Goal: Navigation & Orientation: Find specific page/section

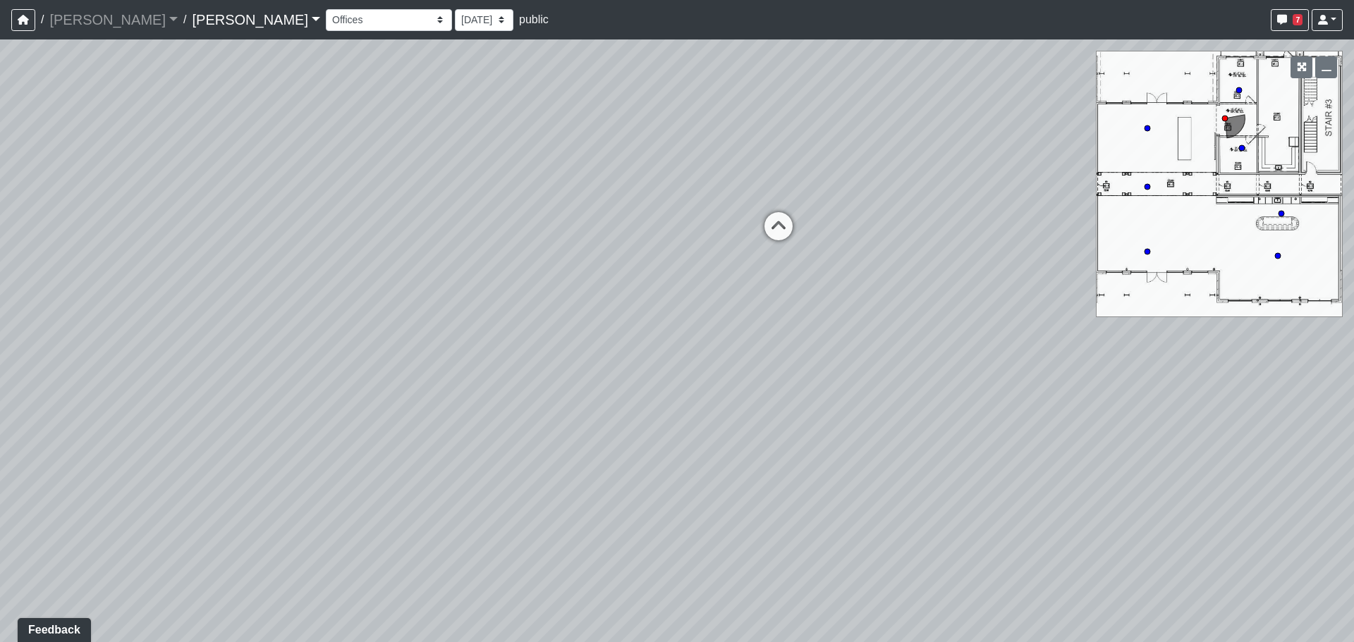
drag, startPoint x: 918, startPoint y: 247, endPoint x: 295, endPoint y: 231, distance: 623.5
click at [295, 231] on div "Loading... Office 1 Loading... Office 2 Loading... [GEOGRAPHIC_DATA]" at bounding box center [677, 340] width 1354 height 603
click at [1278, 255] on circle at bounding box center [1278, 256] width 6 height 6
drag, startPoint x: 671, startPoint y: 281, endPoint x: 1139, endPoint y: 291, distance: 467.6
click at [1139, 291] on div "Loading... Office 1 Loading... Office 2 Loading... Plaza Entry Loading... Loung…" at bounding box center [677, 340] width 1354 height 603
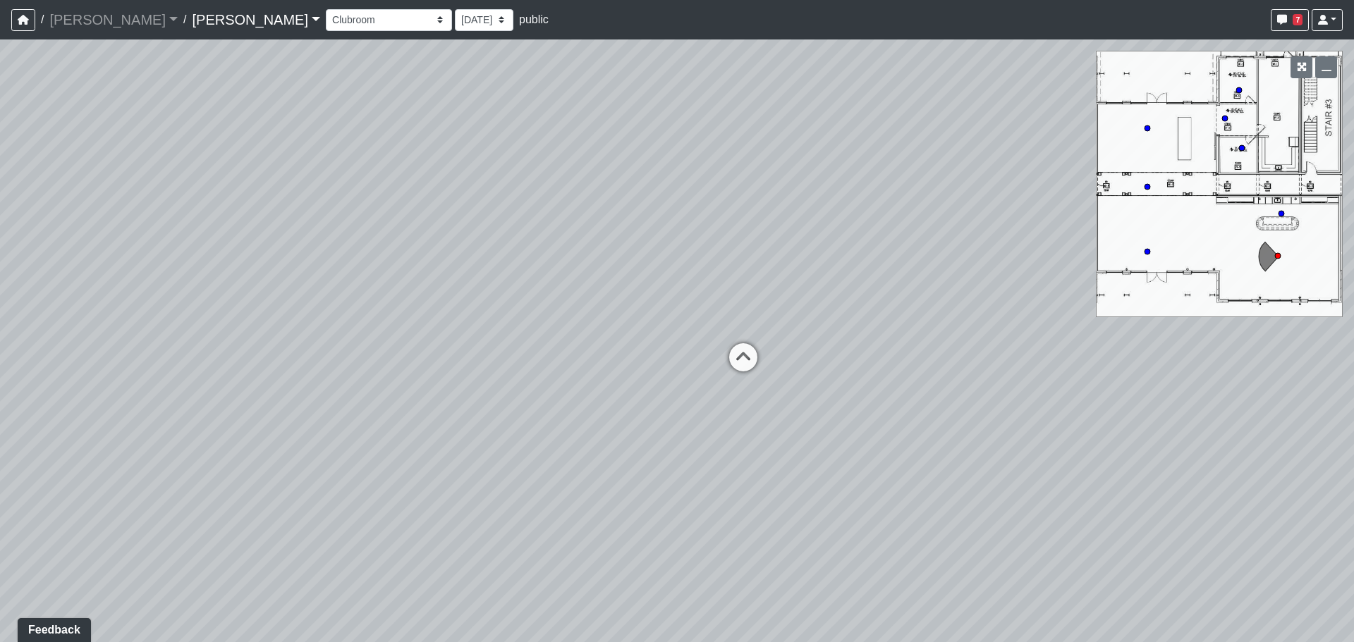
drag, startPoint x: 805, startPoint y: 304, endPoint x: 1155, endPoint y: 302, distance: 350.5
click at [1153, 302] on div "Loading... Office 1 Loading... Office 2 Loading... Plaza Entry Loading... Loung…" at bounding box center [677, 340] width 1354 height 603
drag, startPoint x: 611, startPoint y: 291, endPoint x: 1080, endPoint y: 316, distance: 469.6
click at [1058, 313] on div "Loading... Office 1 Loading... Office 2 Loading... Plaza Entry Loading... Loung…" at bounding box center [677, 340] width 1354 height 603
click at [1034, 327] on div "Loading... Office 1 Loading... Office 2 Loading... Plaza Entry Loading... Loung…" at bounding box center [677, 340] width 1354 height 603
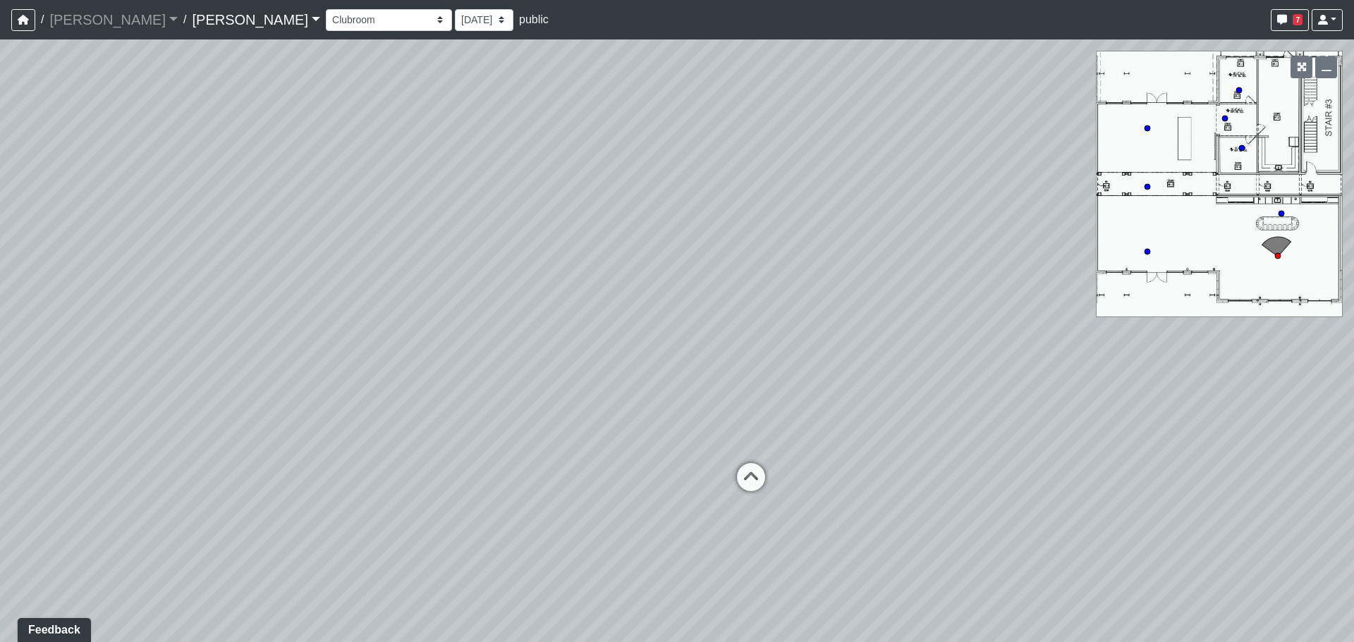
drag, startPoint x: 757, startPoint y: 311, endPoint x: 1153, endPoint y: 250, distance: 400.2
click at [1153, 250] on div "Loading... Office 1 Loading... Office 2 Loading... Plaza Entry Loading... Loung…" at bounding box center [677, 340] width 1354 height 603
drag, startPoint x: 875, startPoint y: 324, endPoint x: 970, endPoint y: 336, distance: 95.9
click at [970, 336] on div "Loading... Office 1 Loading... Office 2 Loading... Plaza Entry Loading... Loung…" at bounding box center [677, 340] width 1354 height 603
click at [522, 380] on icon at bounding box center [525, 394] width 42 height 42
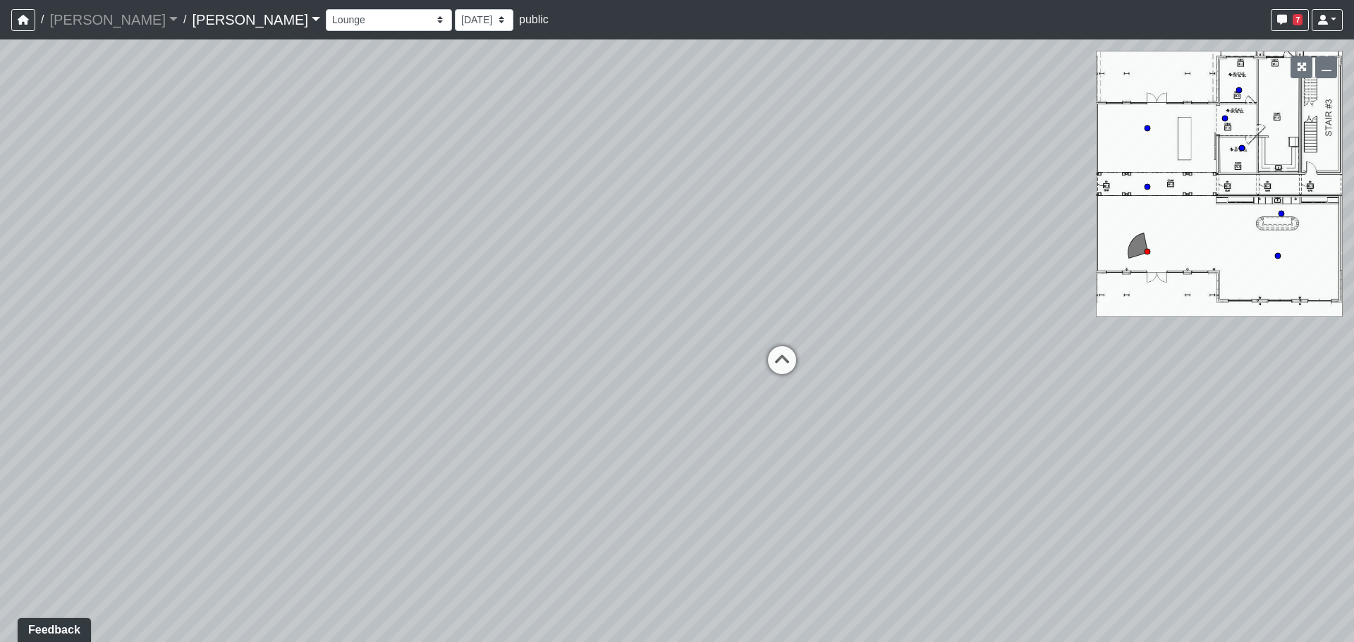
click at [770, 358] on icon at bounding box center [782, 367] width 42 height 42
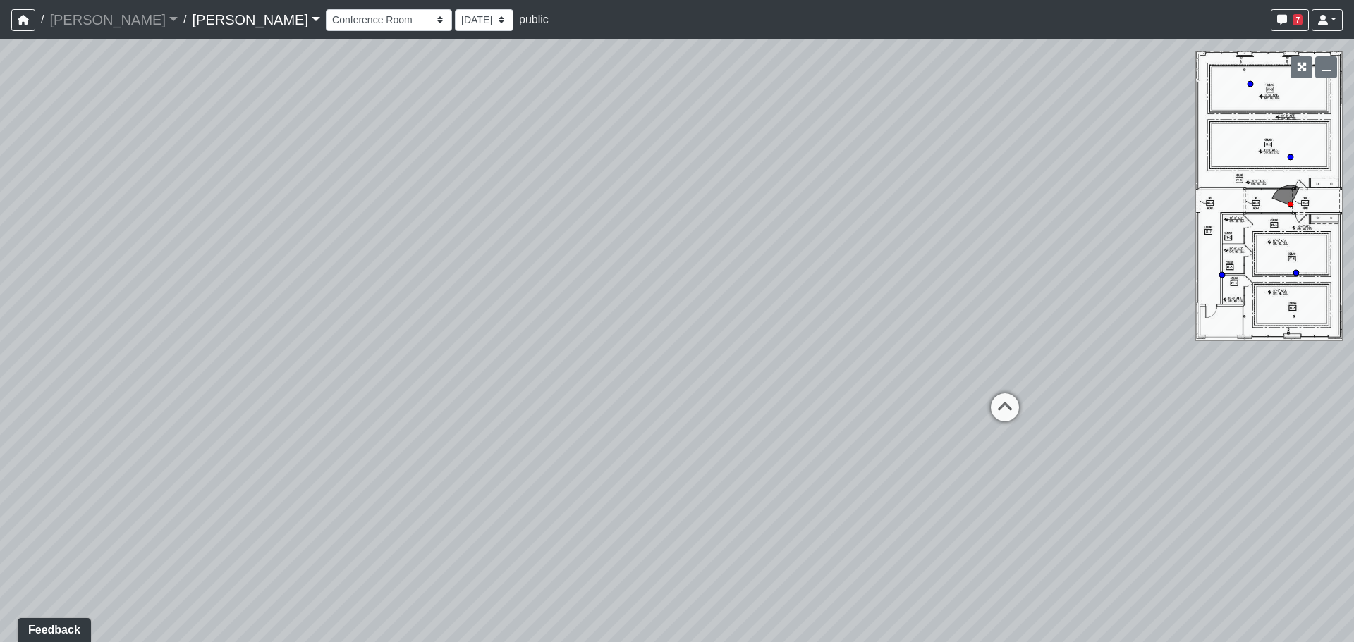
drag, startPoint x: 1022, startPoint y: 372, endPoint x: 585, endPoint y: 339, distance: 438.4
click at [585, 339] on div "Loading... Office 1 Loading... Office 2 Loading... Plaza Entry Loading... Loung…" at bounding box center [677, 340] width 1354 height 603
click at [1001, 407] on icon at bounding box center [1005, 414] width 42 height 42
drag, startPoint x: 816, startPoint y: 353, endPoint x: 518, endPoint y: 275, distance: 308.4
click at [518, 275] on div "Loading... Office 1 Loading... Office 2 Loading... Plaza Entry Loading... Loung…" at bounding box center [677, 340] width 1354 height 603
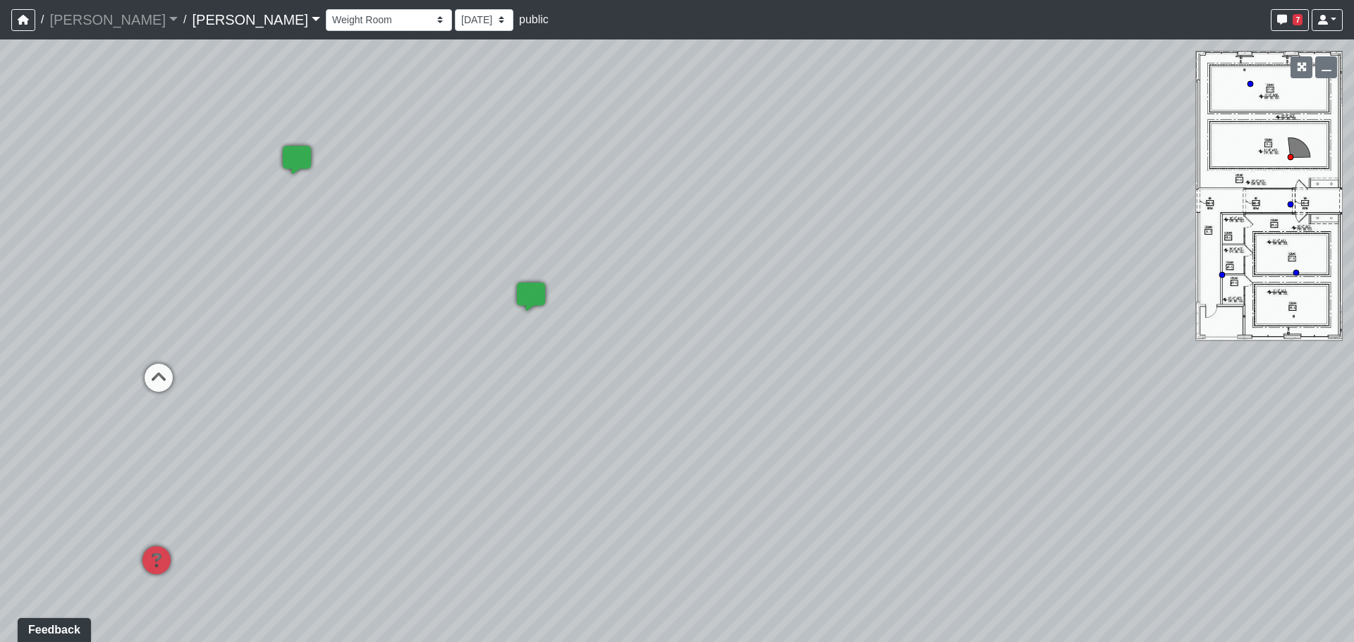
drag, startPoint x: 832, startPoint y: 193, endPoint x: 473, endPoint y: 164, distance: 360.1
click at [473, 164] on div "Loading... Office 1 Loading... Office 2 Loading... Plaza Entry Loading... Loung…" at bounding box center [677, 340] width 1354 height 603
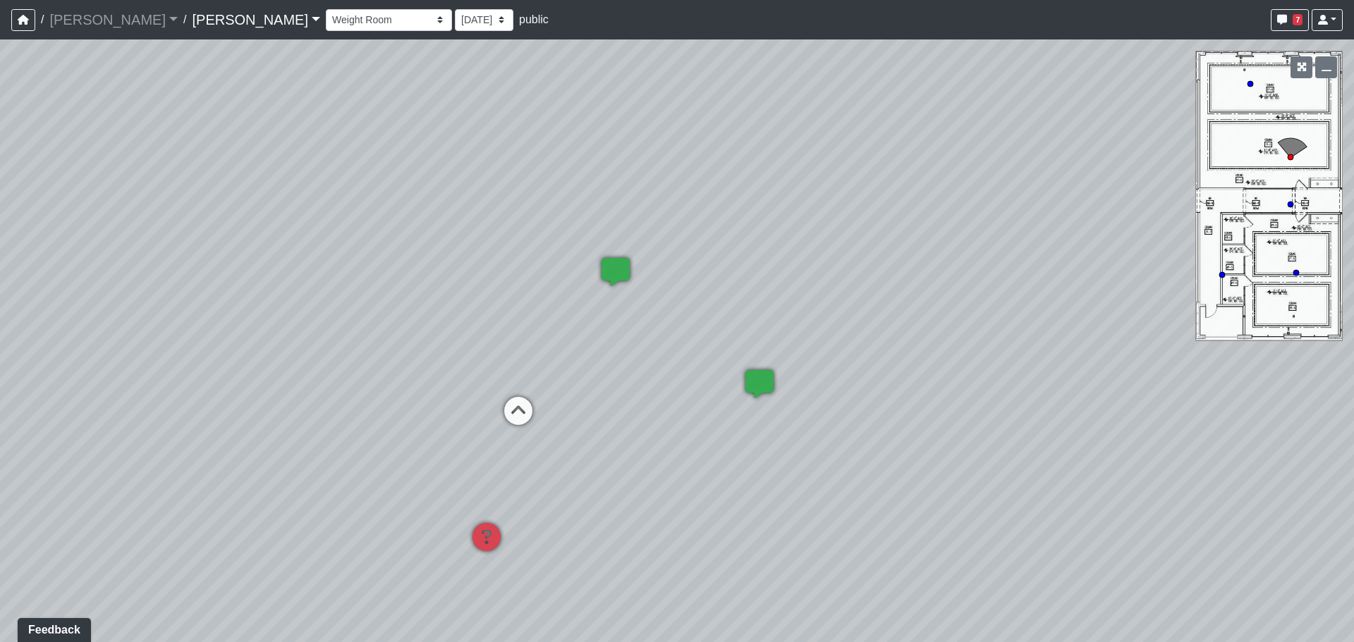
drag, startPoint x: 367, startPoint y: 188, endPoint x: 945, endPoint y: 368, distance: 605.7
click at [965, 368] on div "Loading... Office 1 Loading... Office 2 Loading... Plaza Entry Loading... Loung…" at bounding box center [677, 340] width 1354 height 603
drag, startPoint x: 626, startPoint y: 363, endPoint x: 1116, endPoint y: 231, distance: 507.0
click at [1116, 231] on div "Loading... Office 1 Loading... Office 2 Loading... Plaza Entry Loading... Loung…" at bounding box center [677, 340] width 1354 height 603
drag, startPoint x: 662, startPoint y: 224, endPoint x: 1074, endPoint y: 206, distance: 412.2
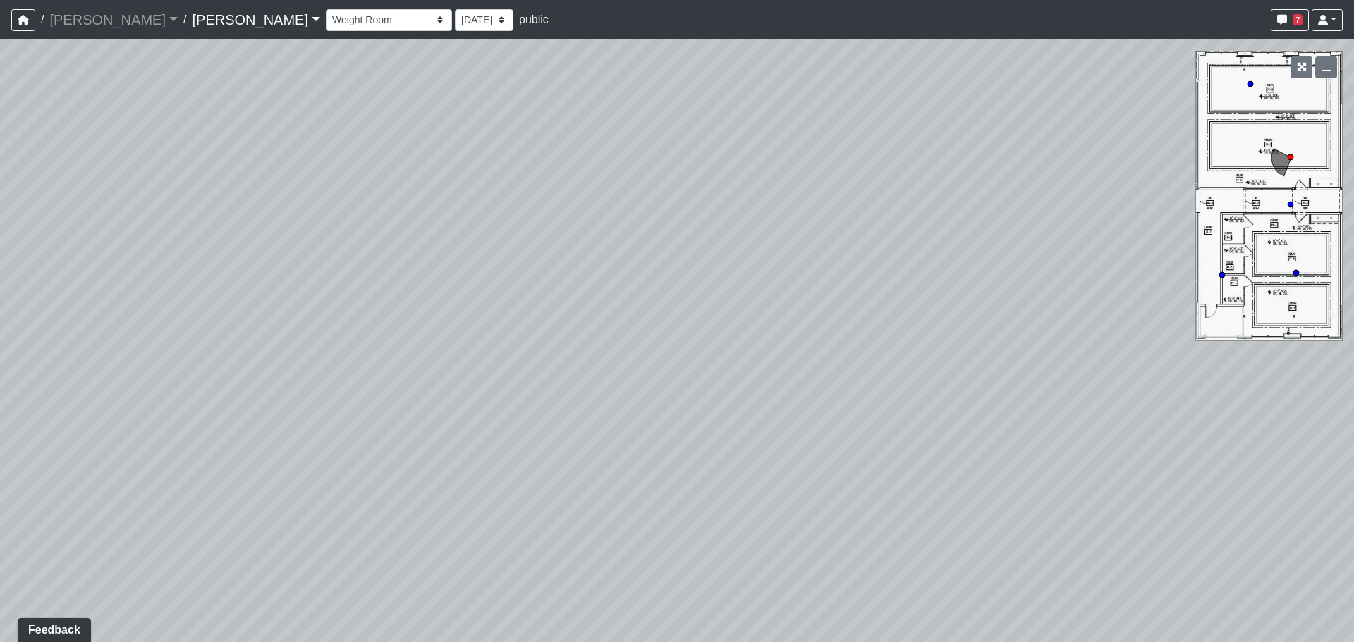
click at [1074, 206] on div "Loading... Office 1 Loading... Office 2 Loading... Plaza Entry Loading... Loung…" at bounding box center [677, 340] width 1354 height 603
drag, startPoint x: 883, startPoint y: 190, endPoint x: 566, endPoint y: 262, distance: 324.7
click at [566, 262] on div "Loading... Office 1 Loading... Office 2 Loading... Plaza Entry Loading... Loung…" at bounding box center [677, 340] width 1354 height 603
drag, startPoint x: 953, startPoint y: 245, endPoint x: 551, endPoint y: 226, distance: 403.0
click at [551, 226] on div "Loading... Office 1 Loading... Office 2 Loading... Plaza Entry Loading... Loung…" at bounding box center [677, 340] width 1354 height 603
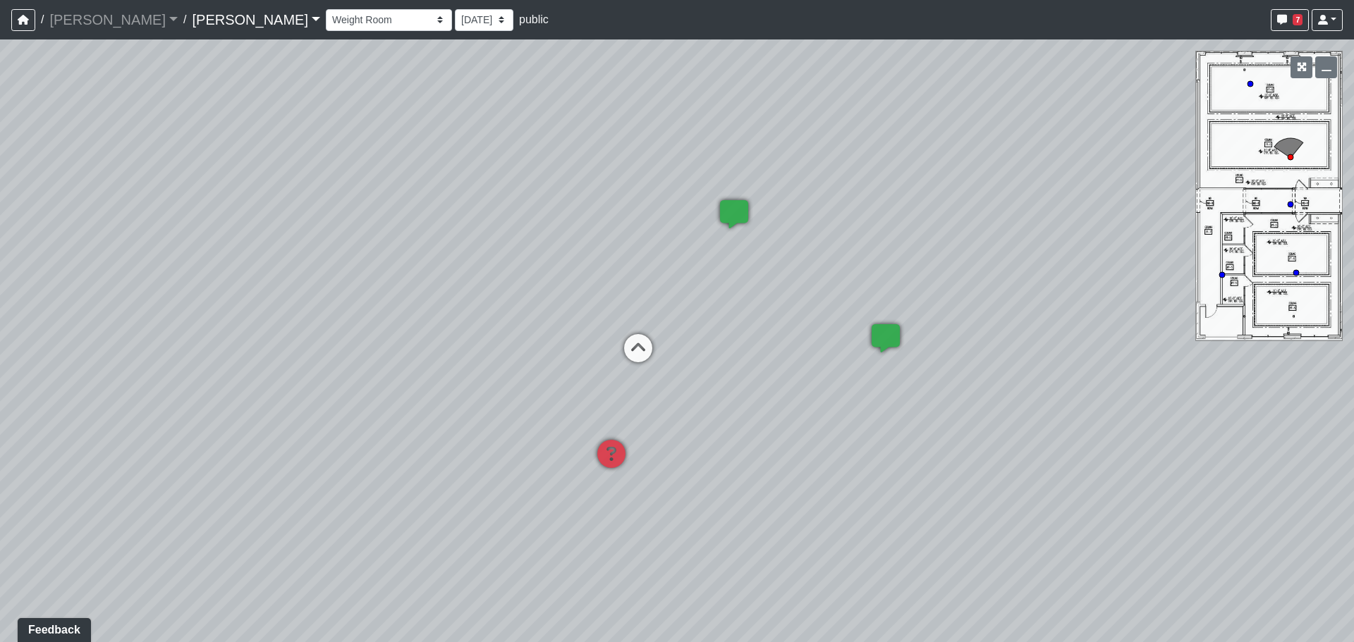
drag, startPoint x: 605, startPoint y: 247, endPoint x: 597, endPoint y: 247, distance: 8.5
click at [597, 247] on div "Loading... Office 1 Loading... Office 2 Loading... Plaza Entry Loading... Loung…" at bounding box center [677, 340] width 1354 height 603
click at [641, 343] on icon at bounding box center [633, 355] width 42 height 42
drag, startPoint x: 805, startPoint y: 245, endPoint x: 372, endPoint y: 245, distance: 433.7
click at [372, 245] on div "Loading... Office 1 Loading... Office 2 Loading... Plaza Entry Loading... Loung…" at bounding box center [677, 340] width 1354 height 603
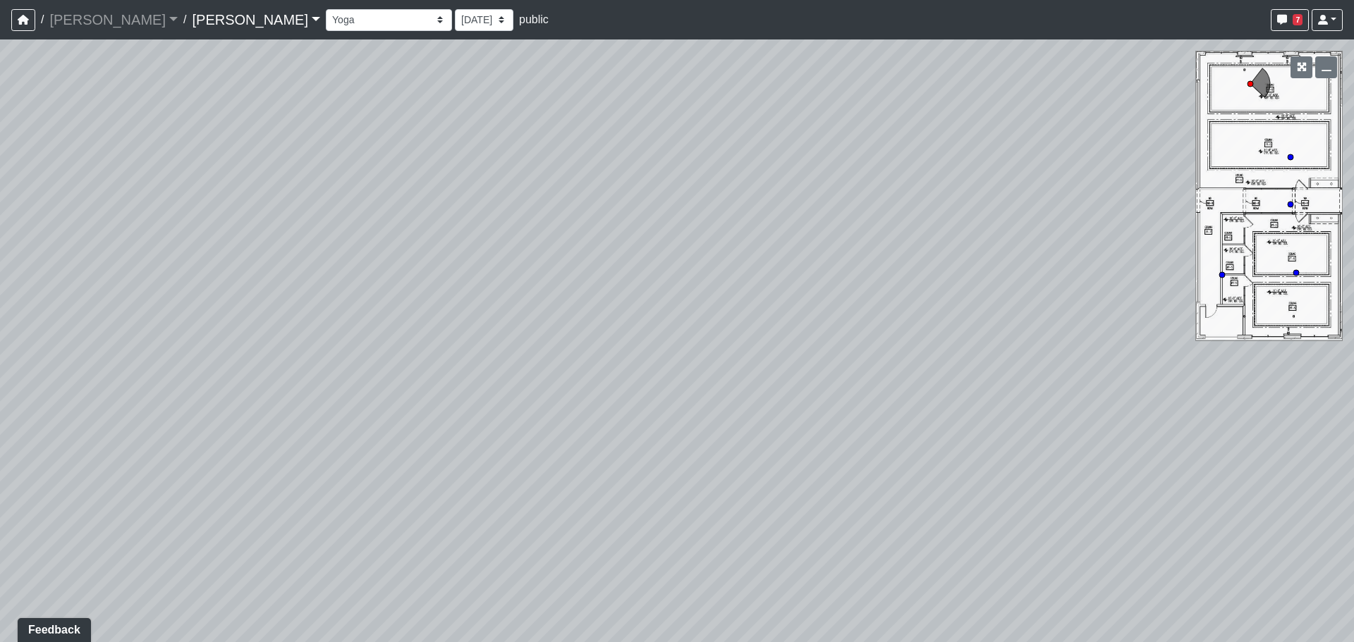
drag, startPoint x: 1013, startPoint y: 379, endPoint x: 607, endPoint y: 398, distance: 405.9
click at [607, 398] on div "Loading... Office 1 Loading... Office 2 Loading... Plaza Entry Loading... Loung…" at bounding box center [677, 340] width 1354 height 603
click at [675, 395] on div "Loading... Office 1 Loading... Office 2 Loading... Plaza Entry Loading... Loung…" at bounding box center [677, 340] width 1354 height 603
drag, startPoint x: 614, startPoint y: 338, endPoint x: 391, endPoint y: 310, distance: 225.3
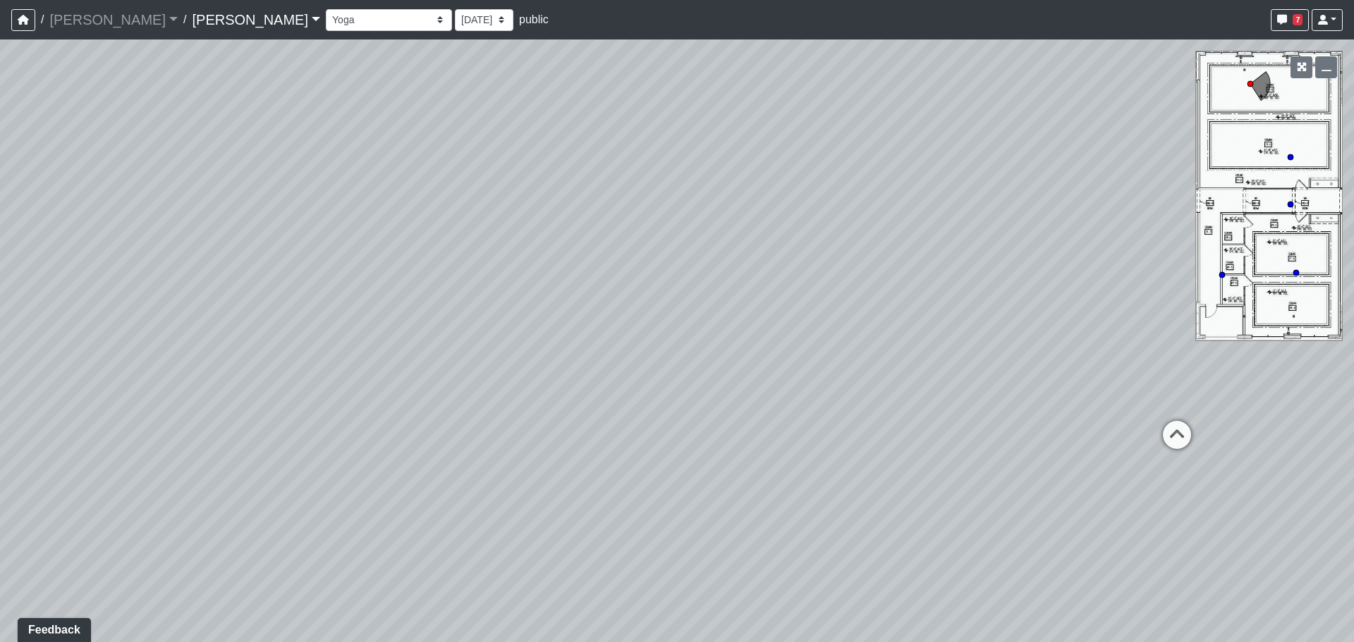
click at [391, 310] on div "Loading... Office 1 Loading... Office 2 Loading... Plaza Entry Loading... Loung…" at bounding box center [677, 340] width 1354 height 603
drag, startPoint x: 764, startPoint y: 315, endPoint x: 614, endPoint y: 398, distance: 171.7
click at [614, 398] on div "Loading... Office 1 Loading... Office 2 Loading... Plaza Entry Loading... Loung…" at bounding box center [677, 340] width 1354 height 603
click at [438, 377] on icon at bounding box center [440, 378] width 42 height 42
drag, startPoint x: 737, startPoint y: 298, endPoint x: 470, endPoint y: 312, distance: 266.9
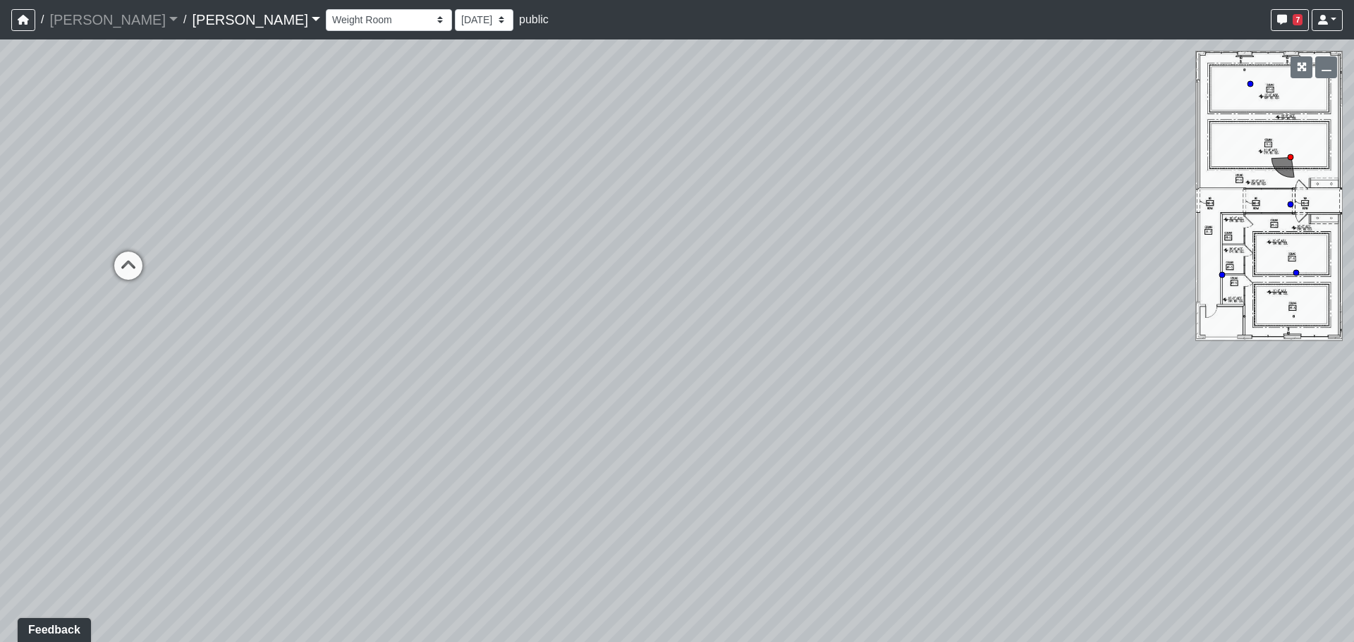
click at [470, 312] on div "Loading... Office 1 Loading... Office 2 Loading... Plaza Entry Loading... Loung…" at bounding box center [677, 340] width 1354 height 603
drag, startPoint x: 943, startPoint y: 324, endPoint x: 592, endPoint y: 316, distance: 351.2
click at [592, 316] on div "Loading... Office 1 Loading... Office 2 Loading... Plaza Entry Loading... Loung…" at bounding box center [677, 340] width 1354 height 603
drag, startPoint x: 1051, startPoint y: 310, endPoint x: 199, endPoint y: 205, distance: 858.2
click at [191, 207] on div "Loading... Office 1 Loading... Office 2 Loading... Plaza Entry Loading... Loung…" at bounding box center [677, 340] width 1354 height 603
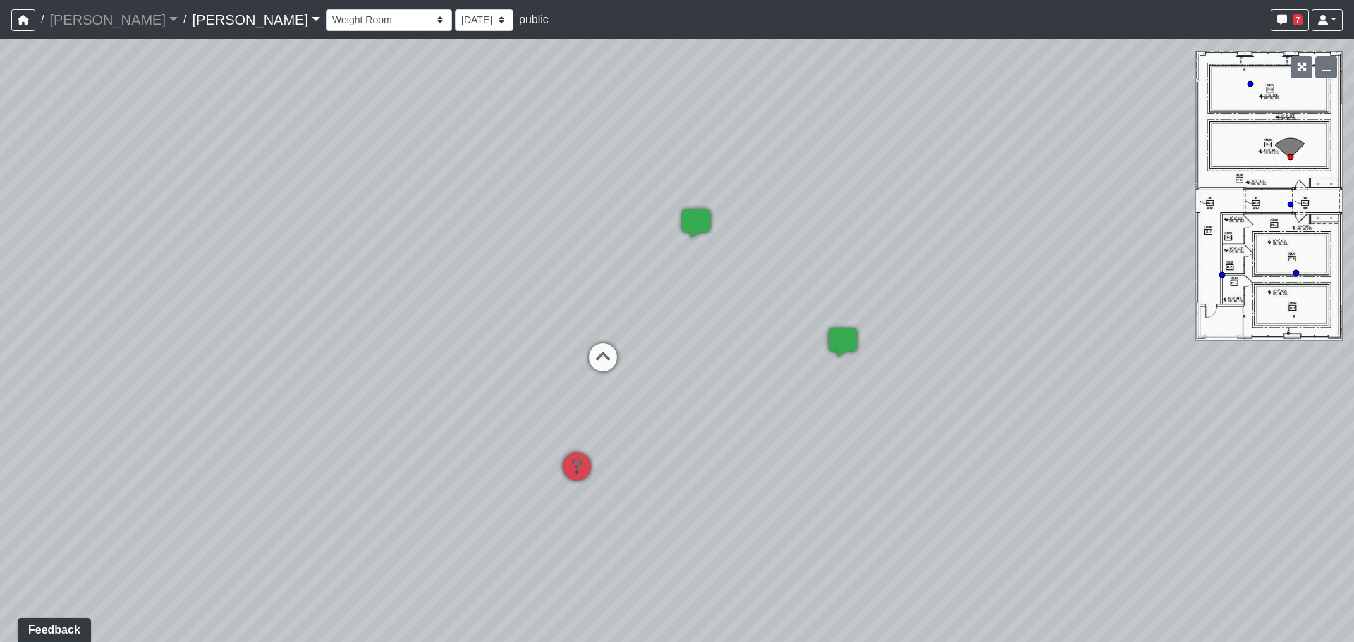
drag, startPoint x: 657, startPoint y: 283, endPoint x: 508, endPoint y: 364, distance: 169.1
click at [508, 364] on div "Loading... Office 1 Loading... Office 2 Loading... Plaza Entry Loading... Loung…" at bounding box center [677, 340] width 1354 height 603
drag, startPoint x: 625, startPoint y: 362, endPoint x: 619, endPoint y: 368, distance: 9.0
click at [619, 368] on div "Loading... Office 1 Loading... Office 2 Loading... Plaza Entry Loading... Loung…" at bounding box center [677, 340] width 1354 height 603
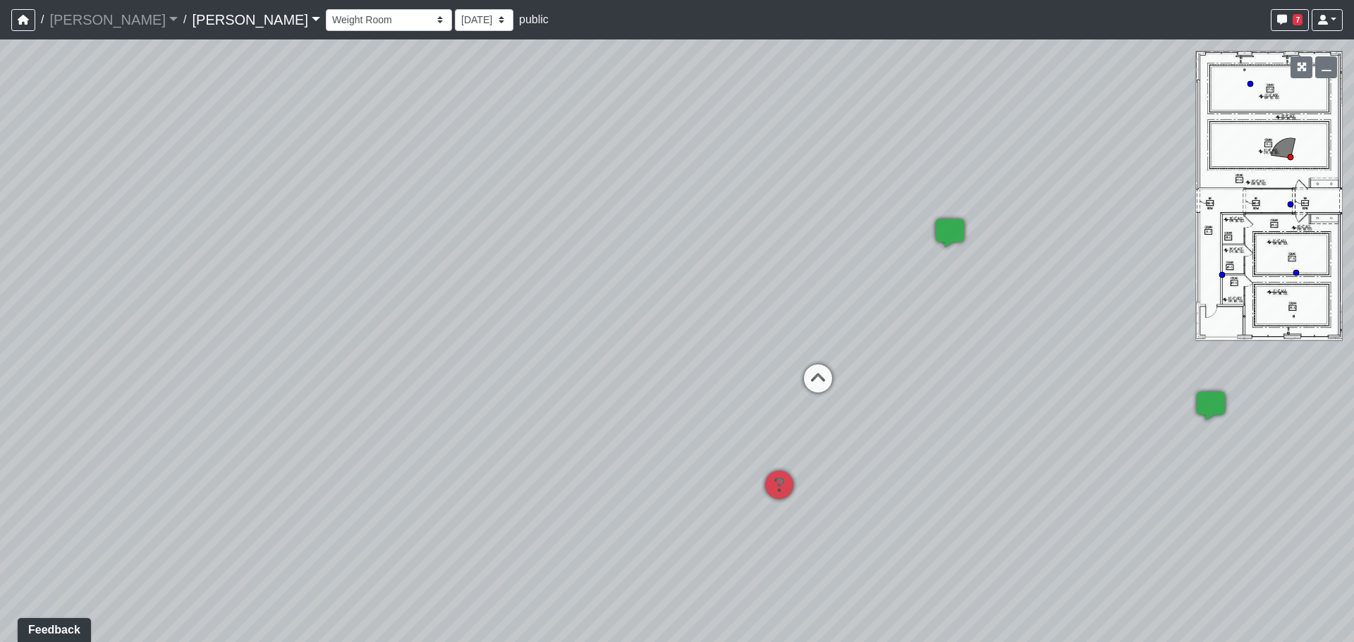
drag, startPoint x: 344, startPoint y: 314, endPoint x: 1041, endPoint y: 291, distance: 697.1
click at [1041, 291] on div "Loading... Office 1 Loading... Office 2 Loading... Plaza Entry Loading... Loung…" at bounding box center [677, 340] width 1354 height 603
drag, startPoint x: 954, startPoint y: 343, endPoint x: 1066, endPoint y: 359, distance: 113.2
click at [1066, 359] on div "Loading... Office 1 Loading... Office 2 Loading... Plaza Entry Loading... Loung…" at bounding box center [677, 340] width 1354 height 603
drag, startPoint x: 1058, startPoint y: 291, endPoint x: 843, endPoint y: 267, distance: 217.1
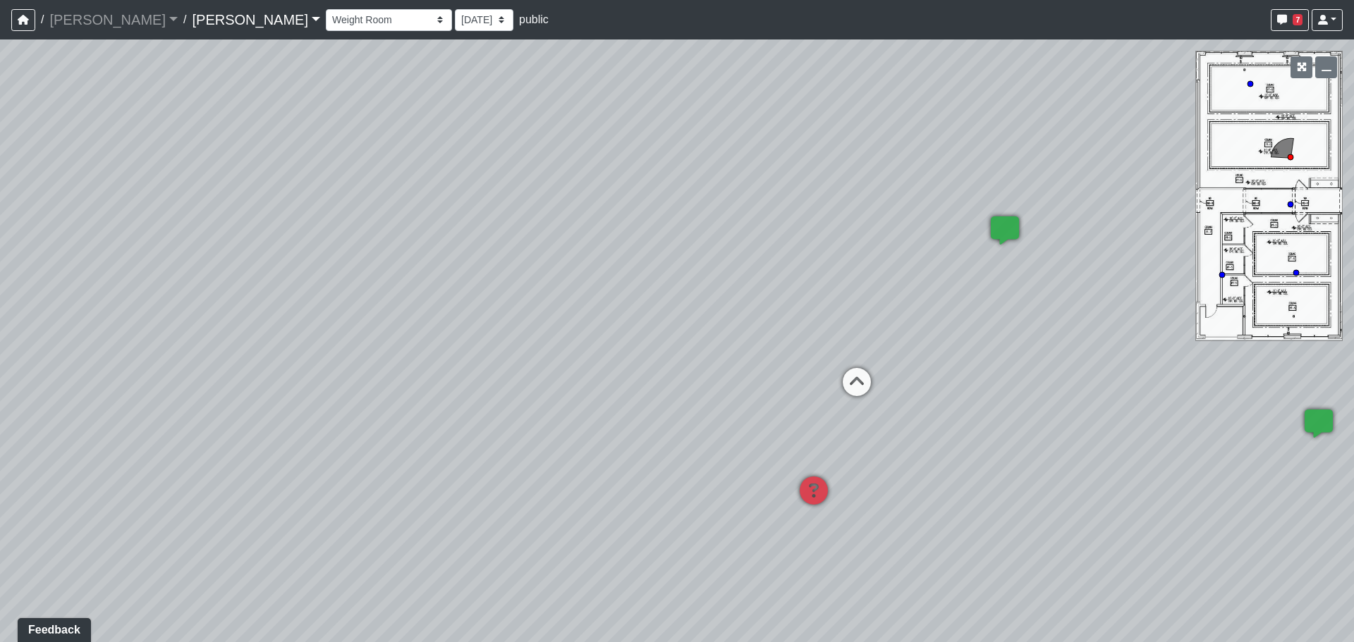
click at [843, 267] on div "Loading... Office 1 Loading... Office 2 Loading... Plaza Entry Loading... Loung…" at bounding box center [677, 340] width 1354 height 603
drag, startPoint x: 607, startPoint y: 309, endPoint x: 1213, endPoint y: 295, distance: 605.9
click at [1353, 286] on html "/ [PERSON_NAME] [PERSON_NAME] Loading... / [PERSON_NAME] [PERSON_NAME] Loading.…" at bounding box center [677, 321] width 1354 height 642
drag, startPoint x: 1220, startPoint y: 334, endPoint x: 1213, endPoint y: 335, distance: 7.2
click at [1223, 335] on div "Loading... Office 1 Loading... Office 2 Loading... Plaza Entry Loading... Loung…" at bounding box center [677, 340] width 1354 height 603
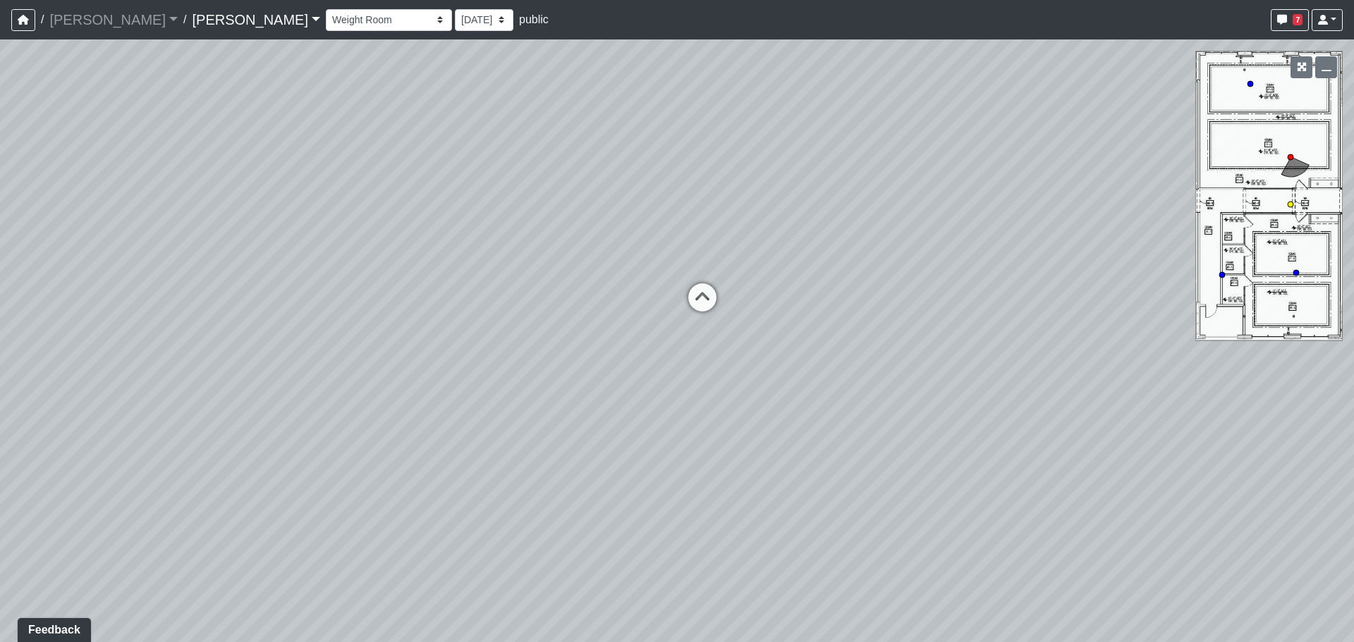
click at [697, 302] on icon at bounding box center [702, 304] width 42 height 42
drag, startPoint x: 986, startPoint y: 331, endPoint x: 740, endPoint y: 379, distance: 250.7
click at [740, 379] on div "Loading... Office 1 Loading... Office 2 Loading... Plaza Entry Loading... Loung…" at bounding box center [677, 340] width 1354 height 603
click at [362, 317] on icon at bounding box center [355, 318] width 42 height 42
drag, startPoint x: 957, startPoint y: 158, endPoint x: 753, endPoint y: 379, distance: 300.9
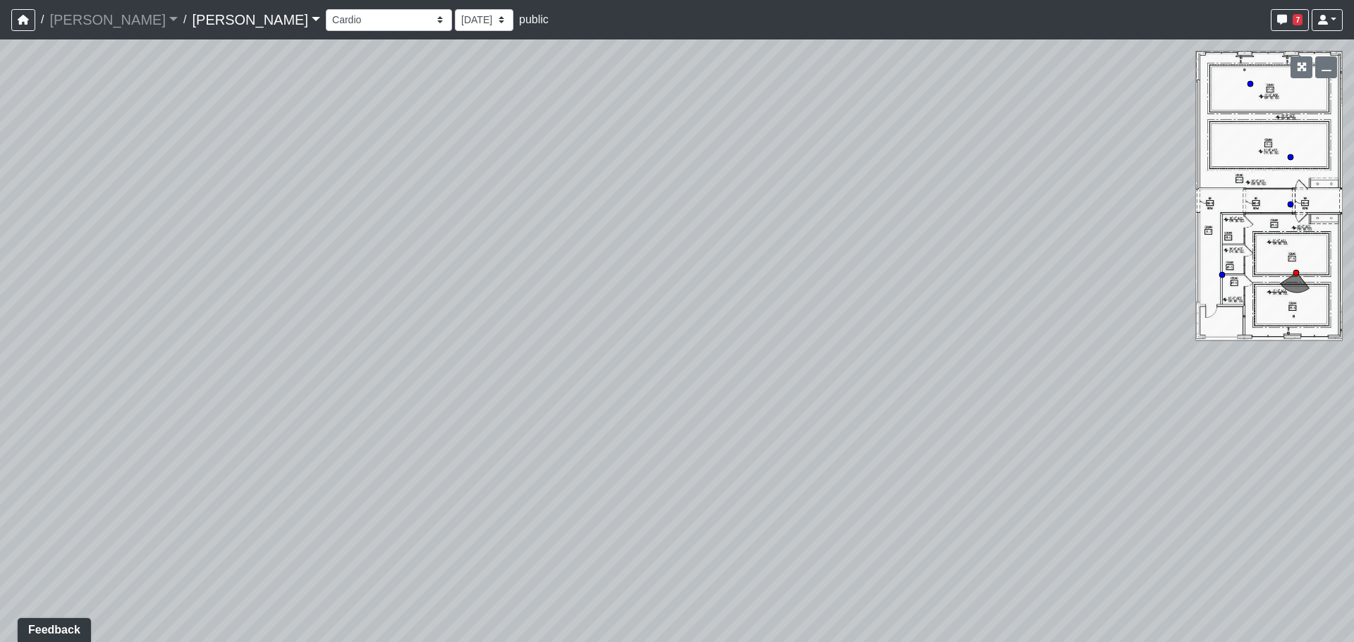
click at [927, 496] on div "Loading... Office 1 Loading... Office 2 Loading... Plaza Entry Loading... Loung…" at bounding box center [677, 340] width 1354 height 603
drag, startPoint x: 695, startPoint y: 314, endPoint x: 767, endPoint y: 153, distance: 176.8
click at [767, 107] on div "Loading... Office 1 Loading... Office 2 Loading... Plaza Entry Loading... Loung…" at bounding box center [677, 340] width 1354 height 603
drag, startPoint x: 367, startPoint y: 278, endPoint x: 154, endPoint y: 289, distance: 214.0
click at [154, 289] on div "Loading... Office 1 Loading... Office 2 Loading... Plaza Entry Loading... Loung…" at bounding box center [677, 340] width 1354 height 603
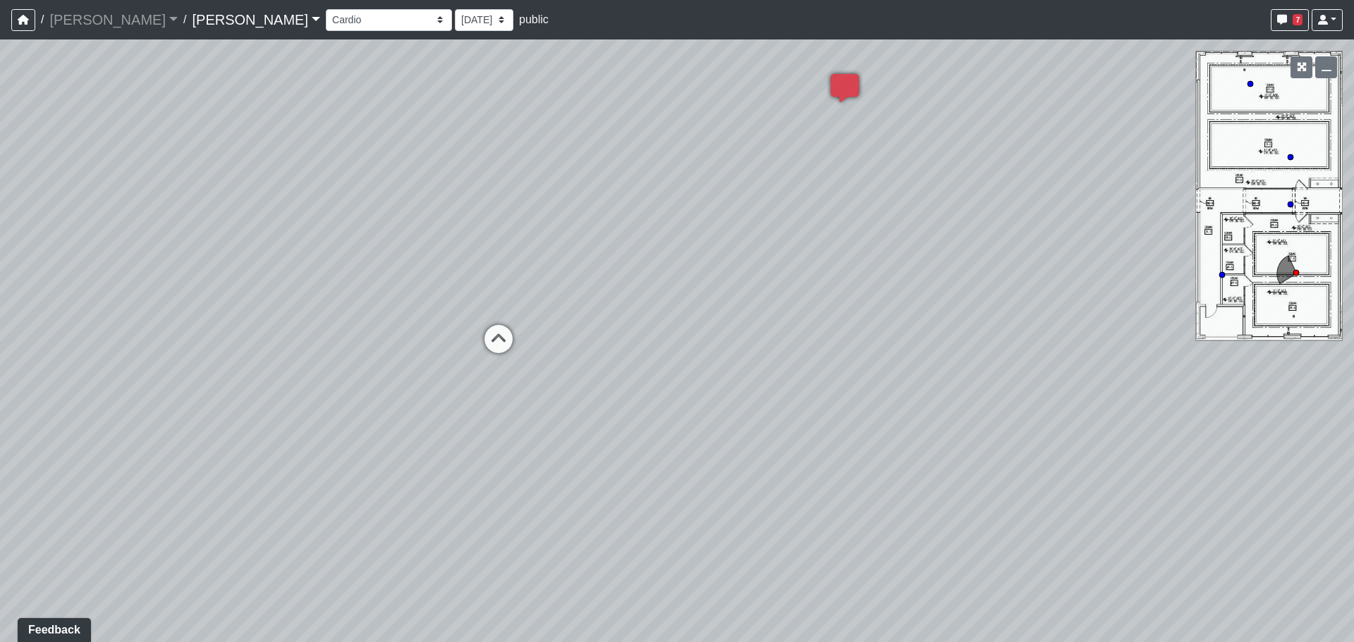
drag, startPoint x: 576, startPoint y: 321, endPoint x: 347, endPoint y: 354, distance: 231.6
click at [347, 354] on div "Loading... Office 1 Loading... Office 2 Loading... Plaza Entry Loading... Loung…" at bounding box center [677, 340] width 1354 height 603
drag, startPoint x: 361, startPoint y: 286, endPoint x: 295, endPoint y: 286, distance: 66.3
click at [294, 286] on div "Loading... Office 1 Loading... Office 2 Loading... Plaza Entry Loading... Loung…" at bounding box center [677, 340] width 1354 height 603
click at [692, 219] on icon at bounding box center [695, 219] width 42 height 42
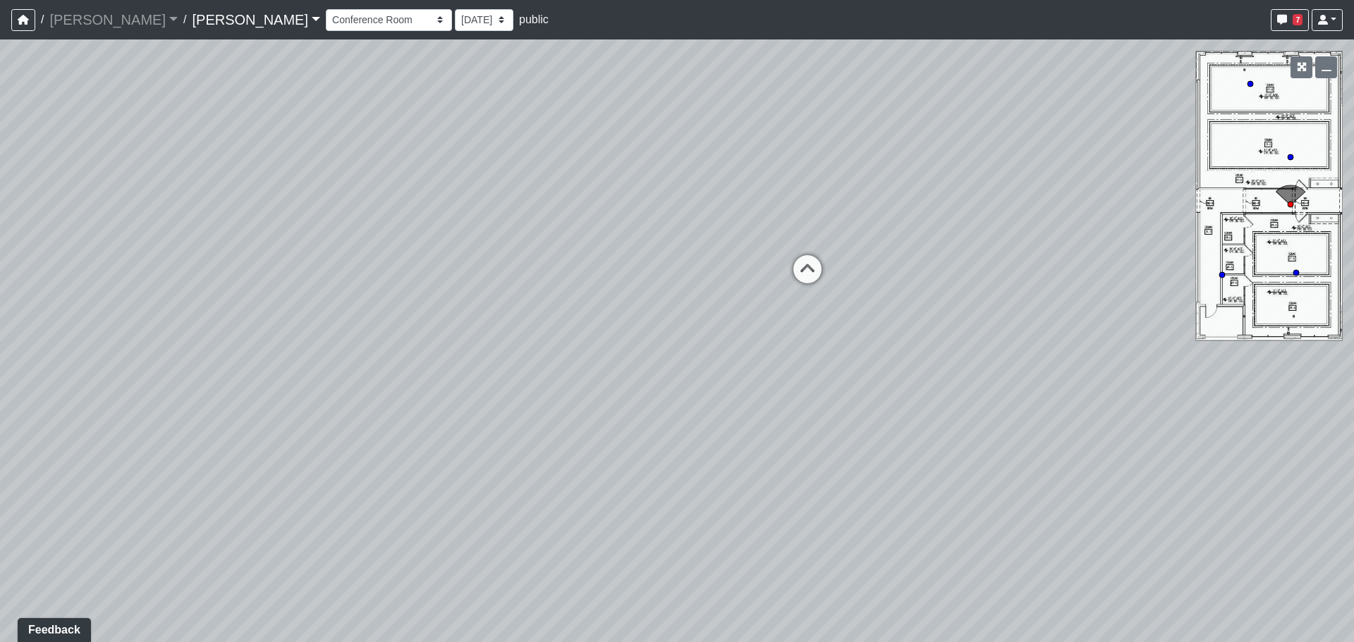
drag, startPoint x: 322, startPoint y: 216, endPoint x: 61, endPoint y: 197, distance: 261.6
click at [61, 197] on div "Loading... Office 1 Loading... Office 2 Loading... Plaza Entry Loading... Loung…" at bounding box center [677, 340] width 1354 height 603
drag, startPoint x: 603, startPoint y: 188, endPoint x: 1057, endPoint y: 324, distance: 474.3
click at [279, 365] on div "Loading... Office 1 Loading... Office 2 Loading... Plaza Entry Loading... Loung…" at bounding box center [677, 340] width 1354 height 603
drag, startPoint x: 893, startPoint y: 308, endPoint x: 37, endPoint y: 288, distance: 856.3
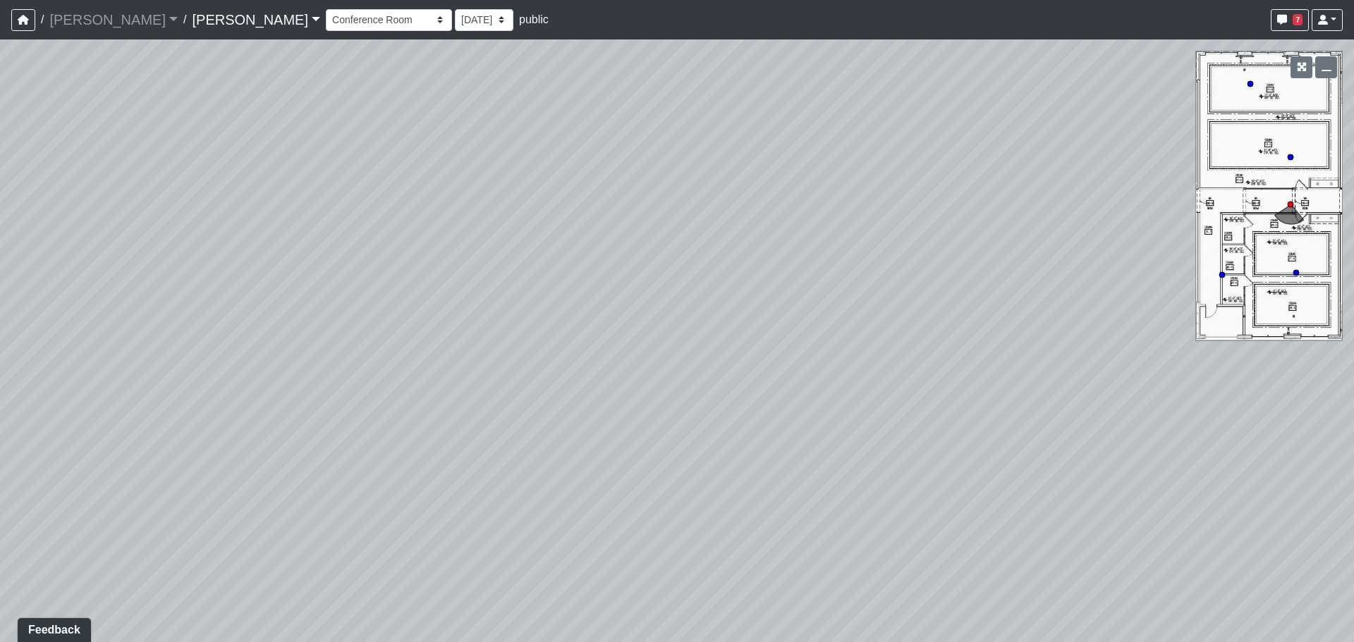
click at [37, 288] on div "Loading... Office 1 Loading... Office 2 Loading... Plaza Entry Loading... Loung…" at bounding box center [677, 340] width 1354 height 603
click at [702, 283] on div "Loading... Office 1 Loading... Office 2 Loading... Plaza Entry Loading... Loung…" at bounding box center [677, 340] width 1354 height 603
drag, startPoint x: 723, startPoint y: 477, endPoint x: 740, endPoint y: 532, distance: 57.3
click at [740, 534] on div "Loading... Office 1 Loading... Office 2 Loading... Plaza Entry Loading... Loung…" at bounding box center [677, 340] width 1354 height 603
click at [453, 361] on icon at bounding box center [453, 368] width 42 height 42
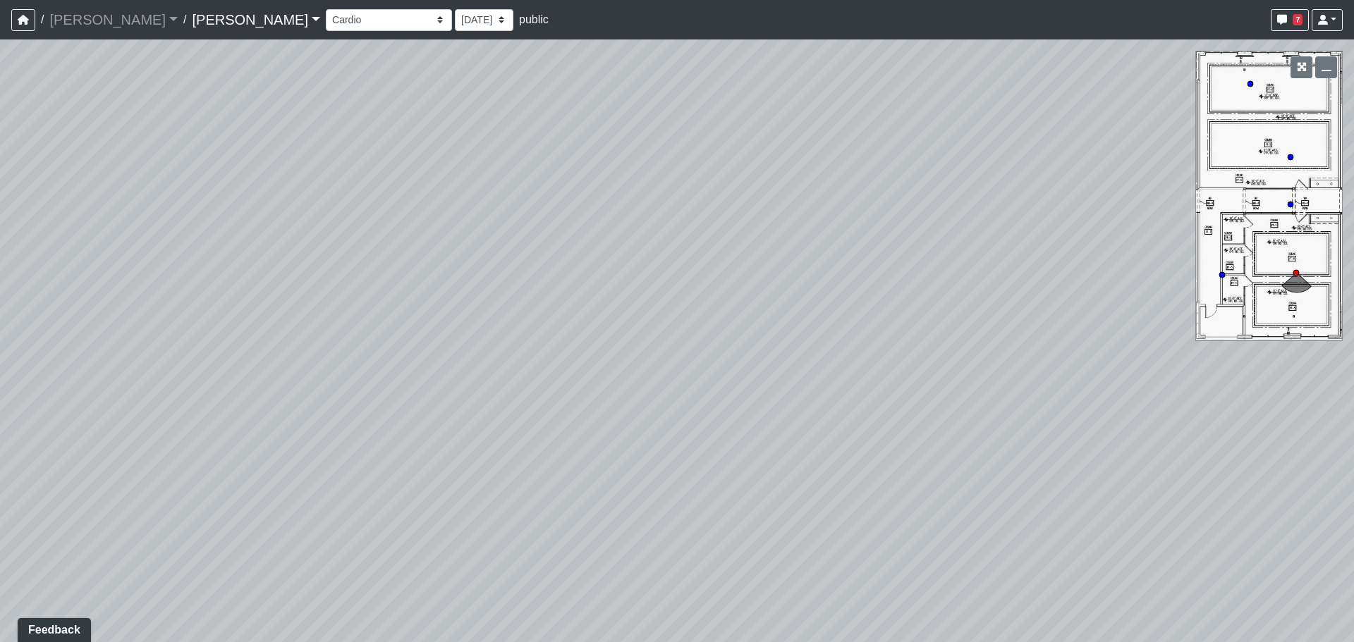
drag, startPoint x: 510, startPoint y: 354, endPoint x: 1441, endPoint y: 311, distance: 932.5
click at [1353, 311] on html "/ [PERSON_NAME] [PERSON_NAME] Loading... / [PERSON_NAME] [PERSON_NAME] Loading.…" at bounding box center [677, 321] width 1354 height 642
drag, startPoint x: 984, startPoint y: 325, endPoint x: 1010, endPoint y: 336, distance: 28.2
click at [1012, 336] on div "Loading... Office 1 Loading... Office 2 Loading... Plaza Entry Loading... Loung…" at bounding box center [677, 340] width 1354 height 603
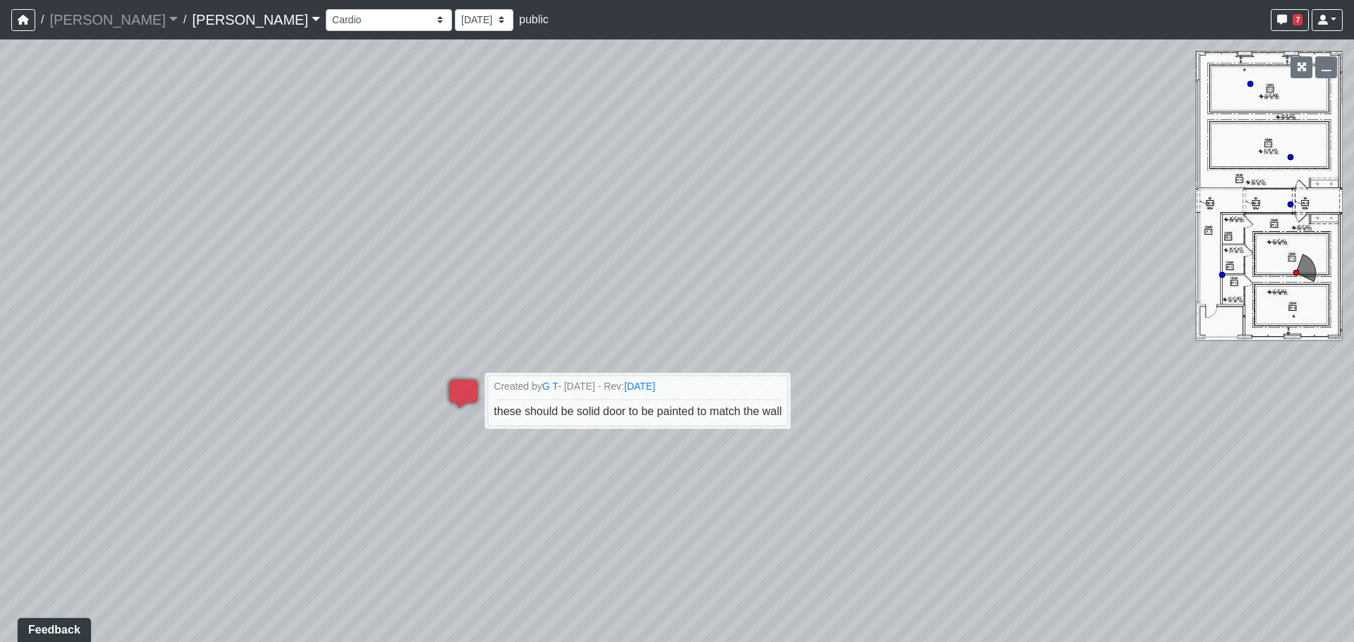
click at [462, 391] on icon at bounding box center [463, 401] width 42 height 42
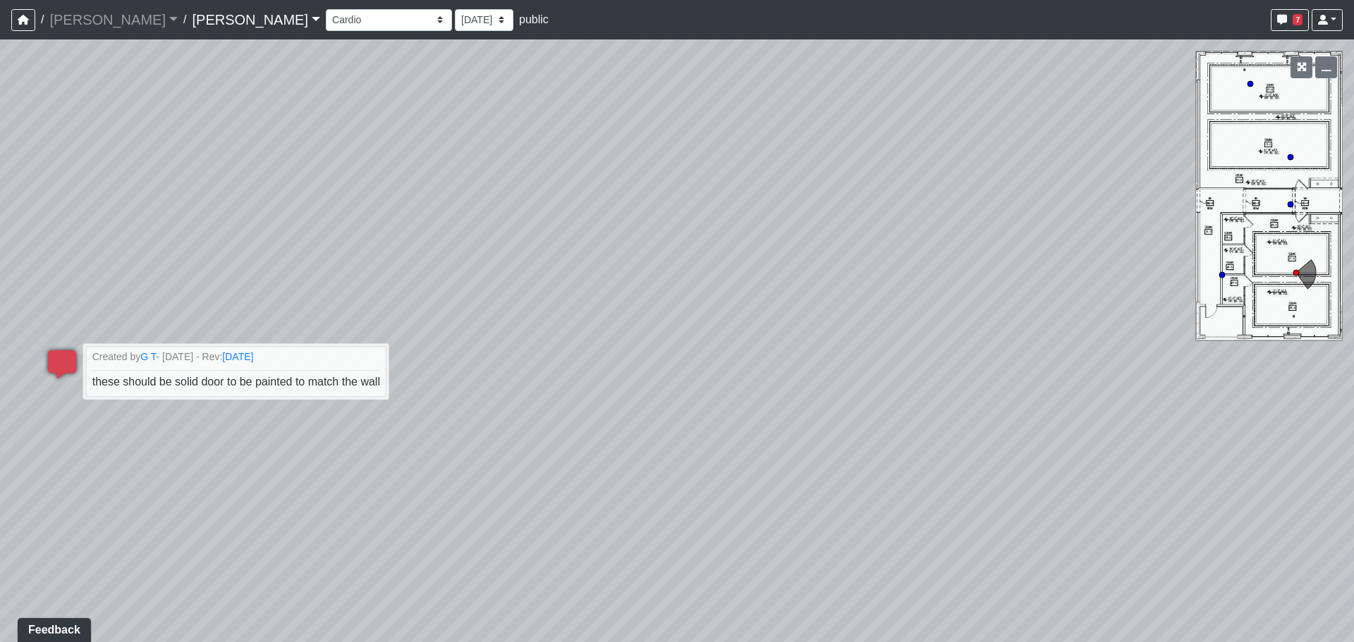
drag, startPoint x: 755, startPoint y: 290, endPoint x: 746, endPoint y: 288, distance: 9.3
click at [746, 288] on div "Loading... Office 1 Loading... Office 2 Loading... Plaza Entry Loading... Loung…" at bounding box center [677, 340] width 1354 height 603
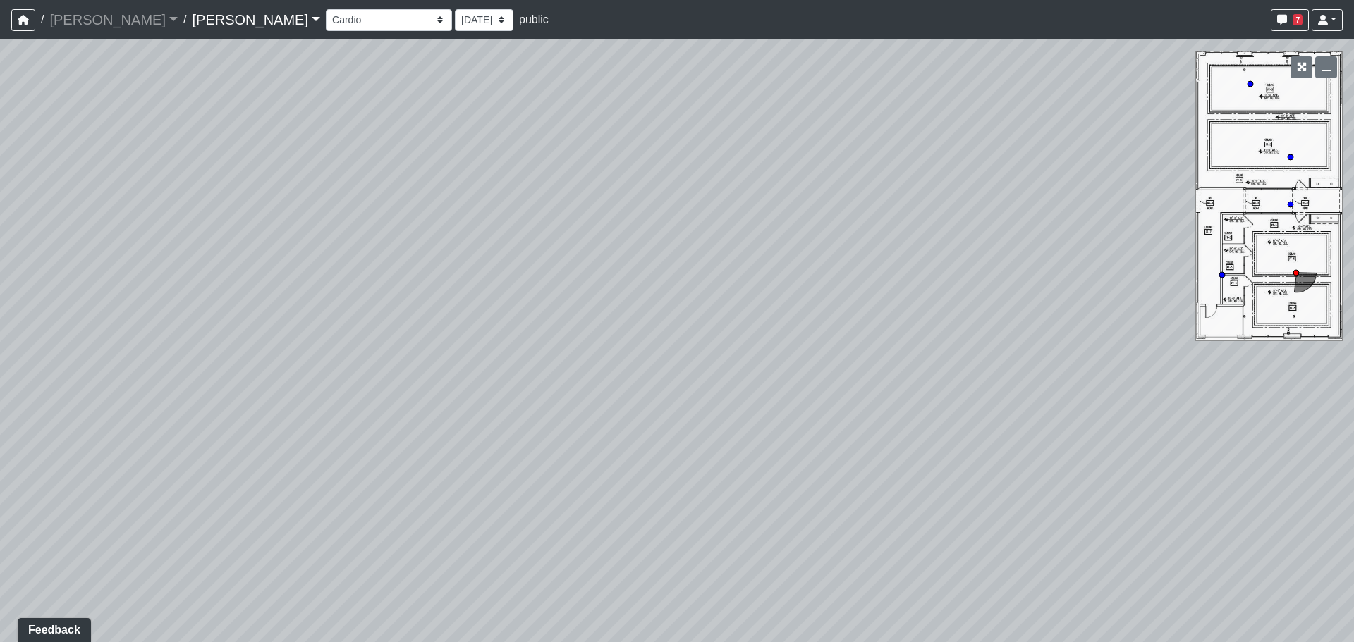
drag, startPoint x: 990, startPoint y: 313, endPoint x: 517, endPoint y: 286, distance: 473.9
click at [517, 286] on div "Loading... Office 1 Loading... Office 2 Loading... Plaza Entry Loading... Loung…" at bounding box center [677, 340] width 1354 height 603
drag, startPoint x: 434, startPoint y: 105, endPoint x: 420, endPoint y: 100, distance: 14.3
click at [420, 100] on div "Loading... Office 1 Loading... Office 2 Loading... Plaza Entry Loading... Loung…" at bounding box center [677, 340] width 1354 height 603
drag, startPoint x: 1061, startPoint y: 404, endPoint x: 1453, endPoint y: 331, distance: 398.2
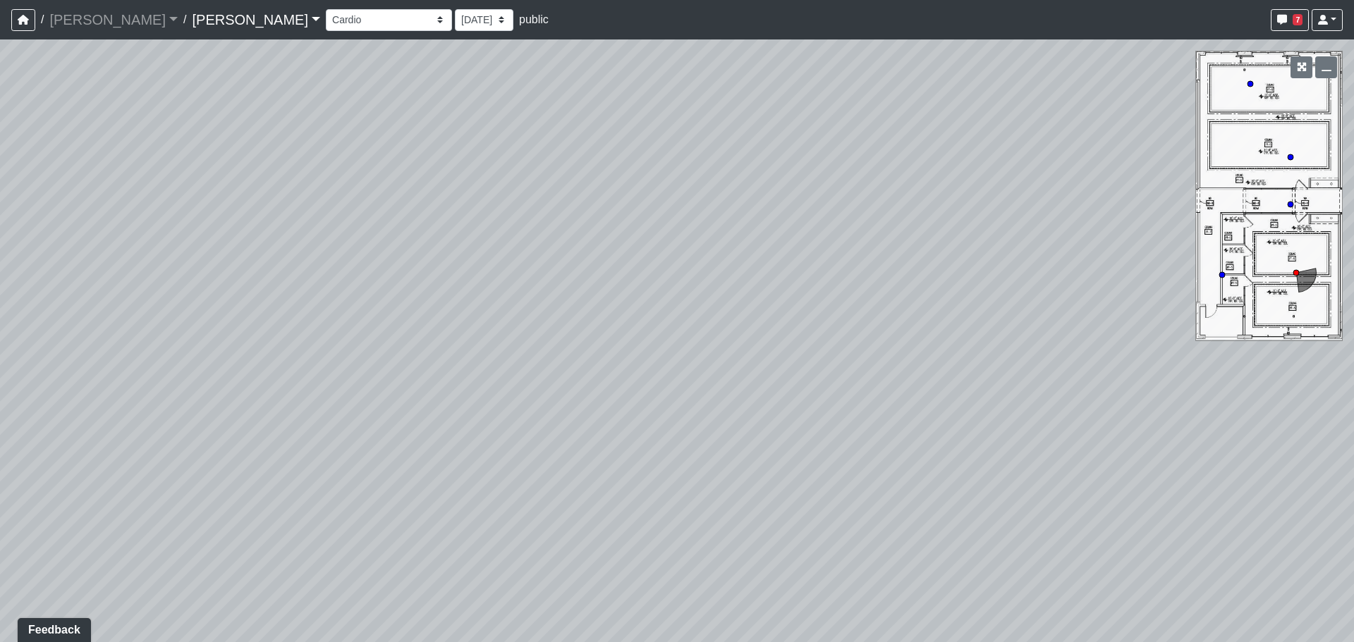
click at [1353, 331] on html "/ [PERSON_NAME] [PERSON_NAME] Loading... / [PERSON_NAME] [PERSON_NAME] Loading.…" at bounding box center [677, 321] width 1354 height 642
drag, startPoint x: 1309, startPoint y: 338, endPoint x: 1383, endPoint y: 340, distance: 74.1
click at [1353, 340] on html "/ [PERSON_NAME] [PERSON_NAME] Loading... / [PERSON_NAME] [PERSON_NAME] Loading.…" at bounding box center [677, 321] width 1354 height 642
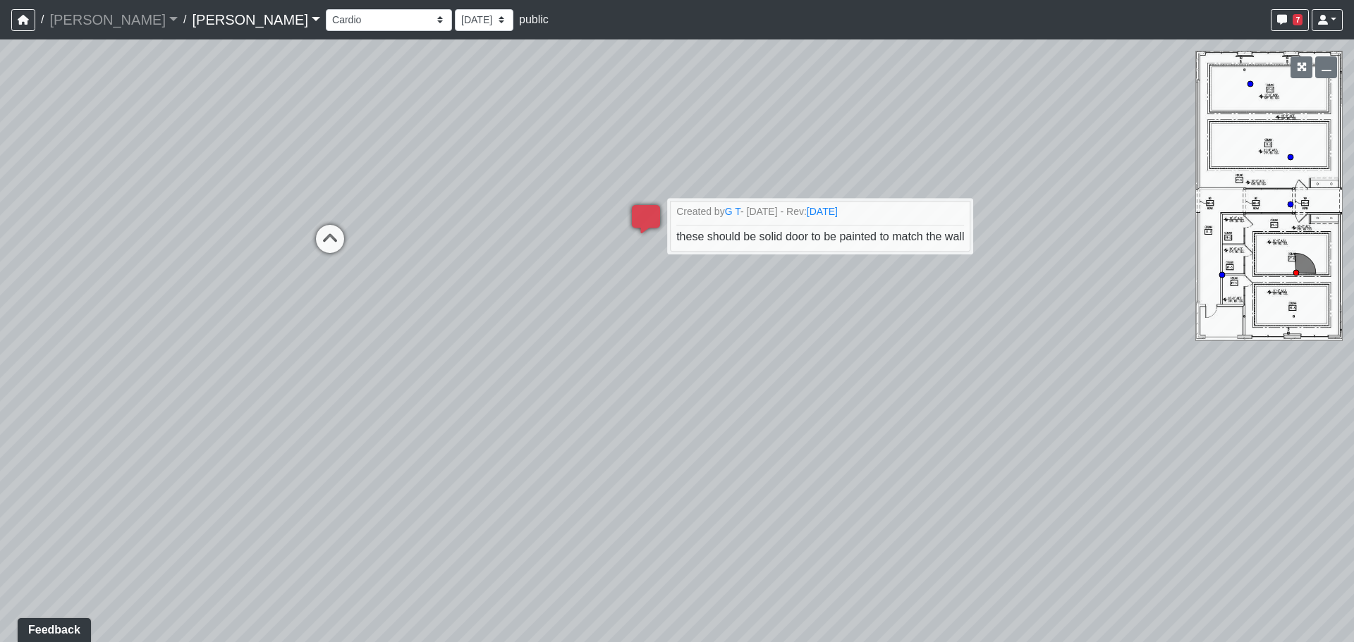
drag, startPoint x: 889, startPoint y: 302, endPoint x: 1238, endPoint y: 297, distance: 349.1
click at [1237, 297] on div "Loading... Office 1 Loading... Office 2 Loading... Plaza Entry Loading... Loung…" at bounding box center [677, 340] width 1354 height 603
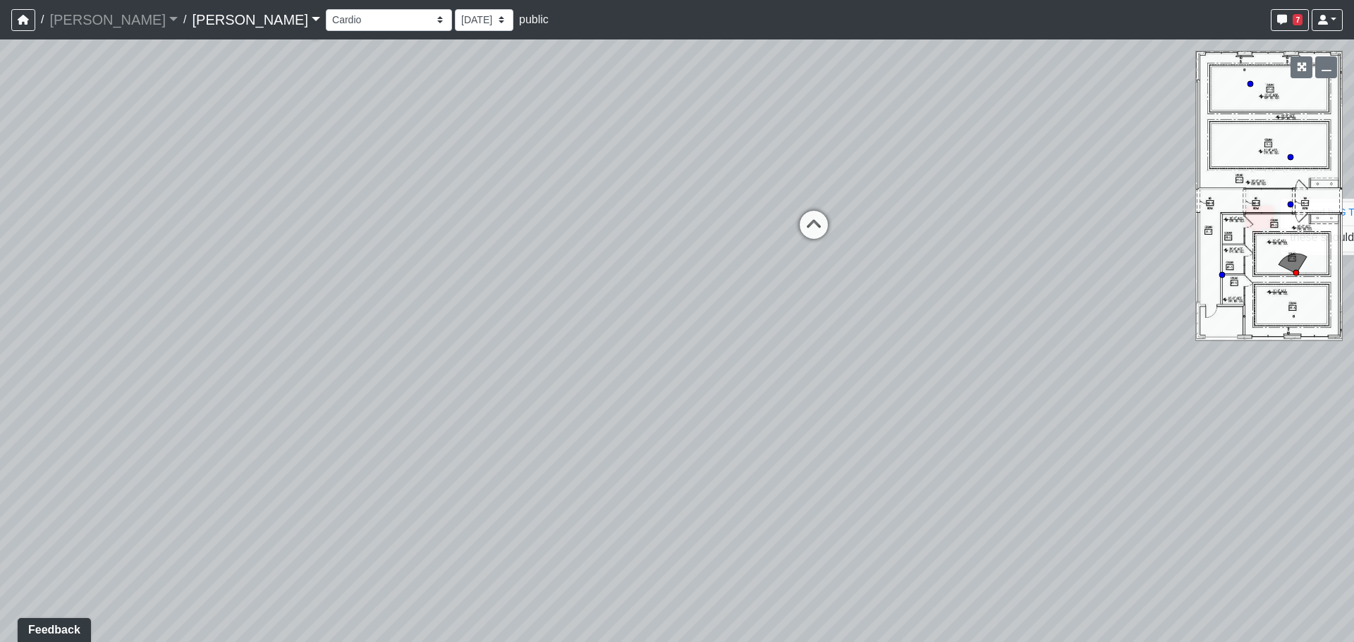
drag, startPoint x: 1046, startPoint y: 322, endPoint x: 1469, endPoint y: 400, distance: 430.3
click at [1353, 400] on html "/ [PERSON_NAME] [PERSON_NAME] Loading... / [PERSON_NAME] [PERSON_NAME] Loading.…" at bounding box center [677, 321] width 1354 height 642
drag, startPoint x: 1164, startPoint y: 269, endPoint x: 1272, endPoint y: 261, distance: 108.2
click at [1271, 261] on div "Loading... Office 1 Loading... Office 2 Loading... Plaza Entry Loading... Loung…" at bounding box center [677, 340] width 1354 height 603
drag, startPoint x: 998, startPoint y: 326, endPoint x: 1113, endPoint y: 329, distance: 115.7
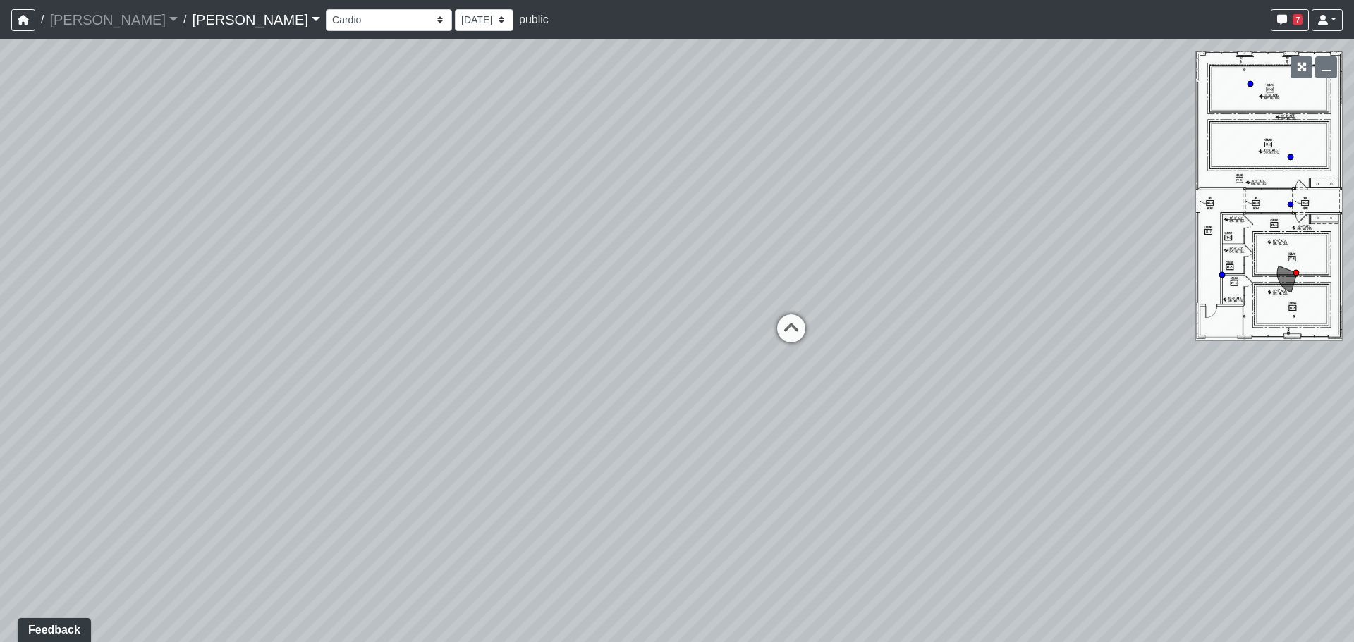
click at [1112, 329] on div "Loading... Office 1 Loading... Office 2 Loading... Plaza Entry Loading... Loung…" at bounding box center [677, 340] width 1354 height 603
drag, startPoint x: 1004, startPoint y: 338, endPoint x: 1249, endPoint y: 403, distance: 253.0
click at [1249, 403] on div "Loading... Office 1 Loading... Office 2 Loading... Plaza Entry Loading... Loung…" at bounding box center [677, 340] width 1354 height 603
click at [1290, 156] on circle at bounding box center [1291, 157] width 6 height 6
drag, startPoint x: 845, startPoint y: 228, endPoint x: 946, endPoint y: 232, distance: 101.6
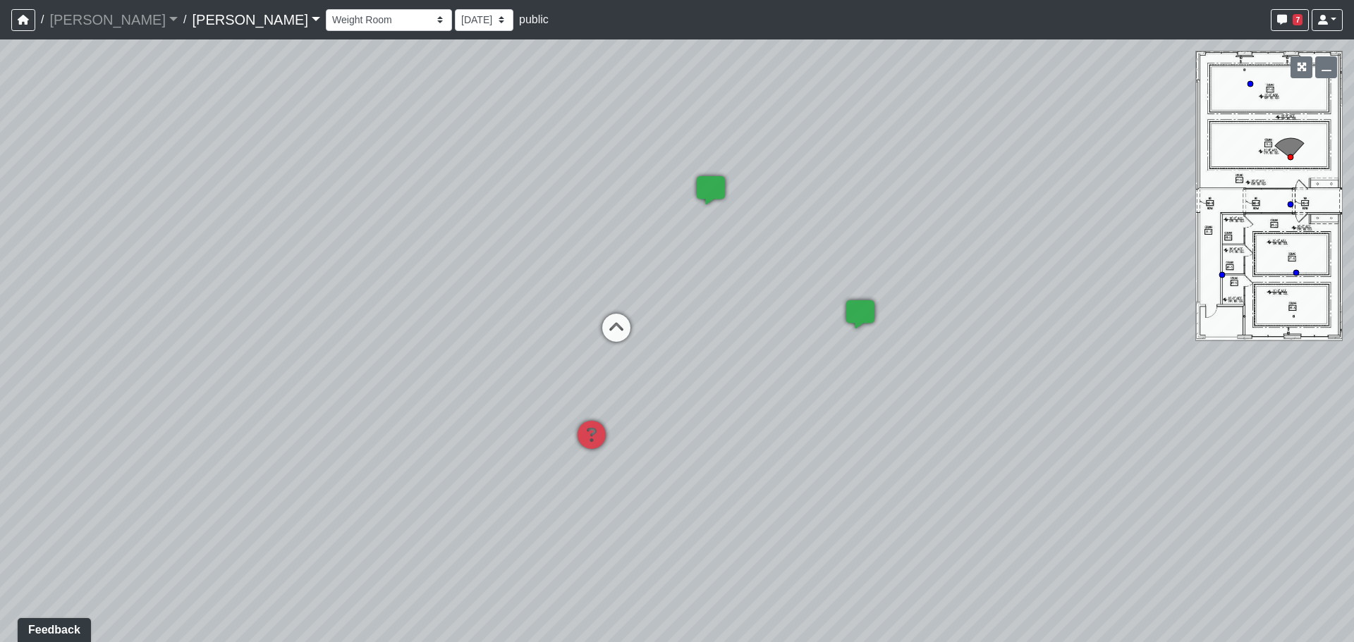
click at [1132, 146] on div "Loading... Office 1 Loading... Office 2 Loading... Plaza Entry Loading... Loung…" at bounding box center [677, 340] width 1354 height 603
click at [592, 431] on icon at bounding box center [592, 440] width 42 height 42
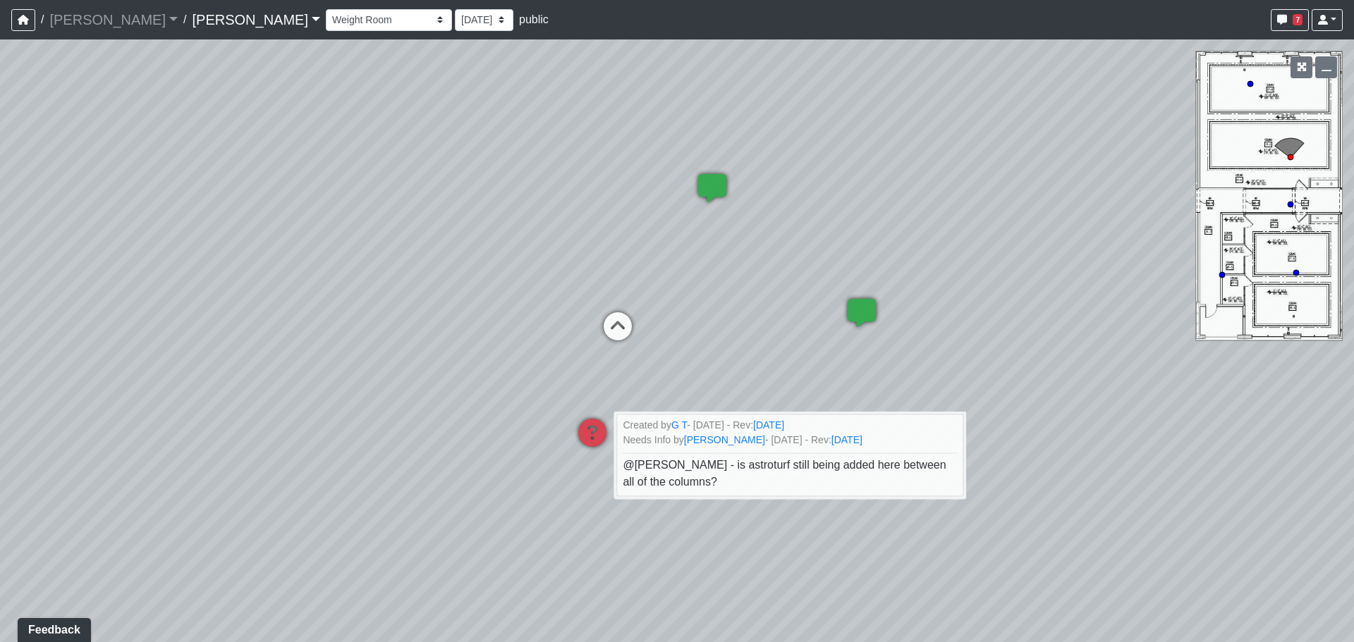
click at [893, 316] on div "Loading... Office 1 Loading... Office 2 Loading... Plaza Entry Loading... Loung…" at bounding box center [677, 340] width 1354 height 603
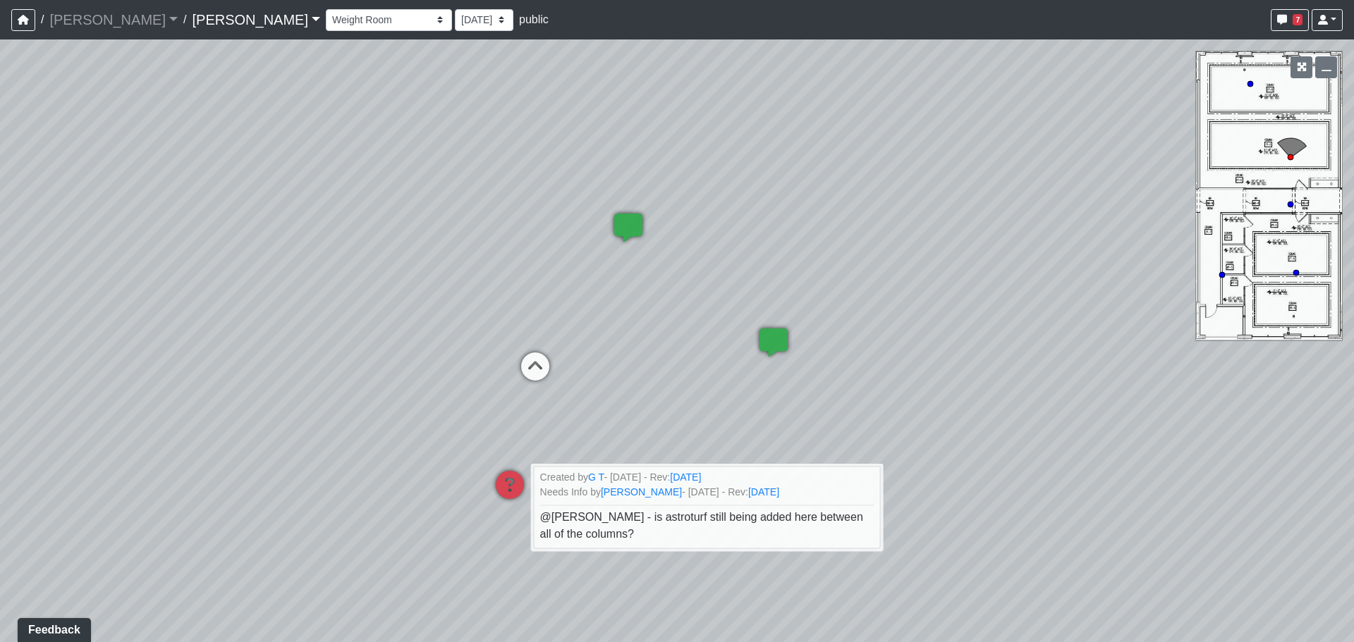
drag, startPoint x: 691, startPoint y: 375, endPoint x: 941, endPoint y: 317, distance: 256.4
click at [941, 317] on div "Loading... Office 1 Loading... Office 2 Loading... Plaza Entry Loading... Loung…" at bounding box center [677, 340] width 1354 height 603
click at [778, 342] on icon at bounding box center [773, 350] width 42 height 42
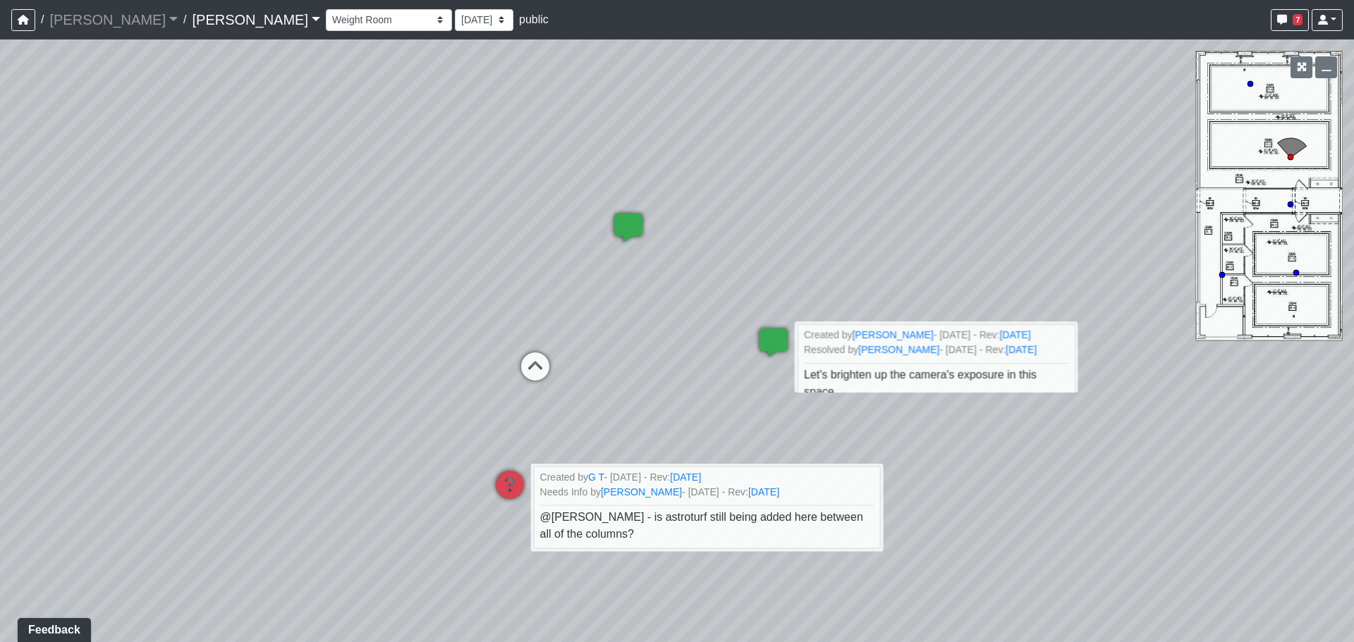
click at [635, 231] on icon at bounding box center [628, 235] width 42 height 42
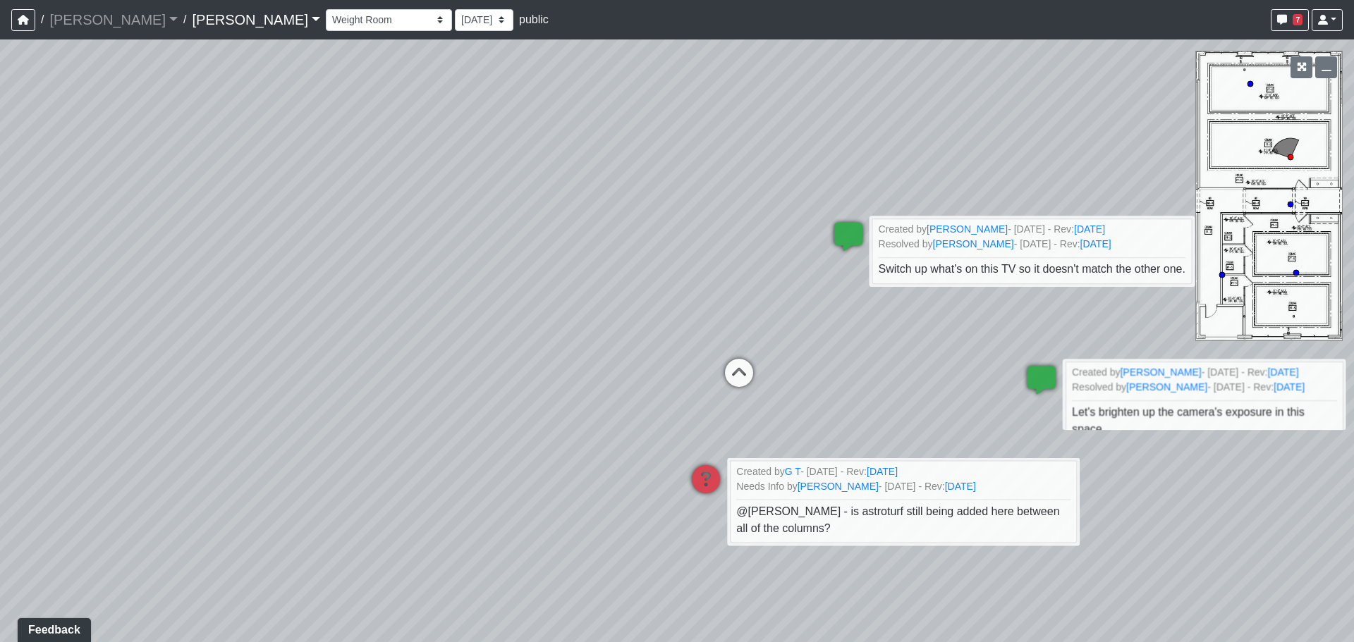
drag, startPoint x: 533, startPoint y: 281, endPoint x: 869, endPoint y: 294, distance: 335.9
click at [869, 294] on div "Loading... Office 1 Loading... Office 2 Loading... Plaza Entry Loading... Loung…" at bounding box center [677, 340] width 1354 height 603
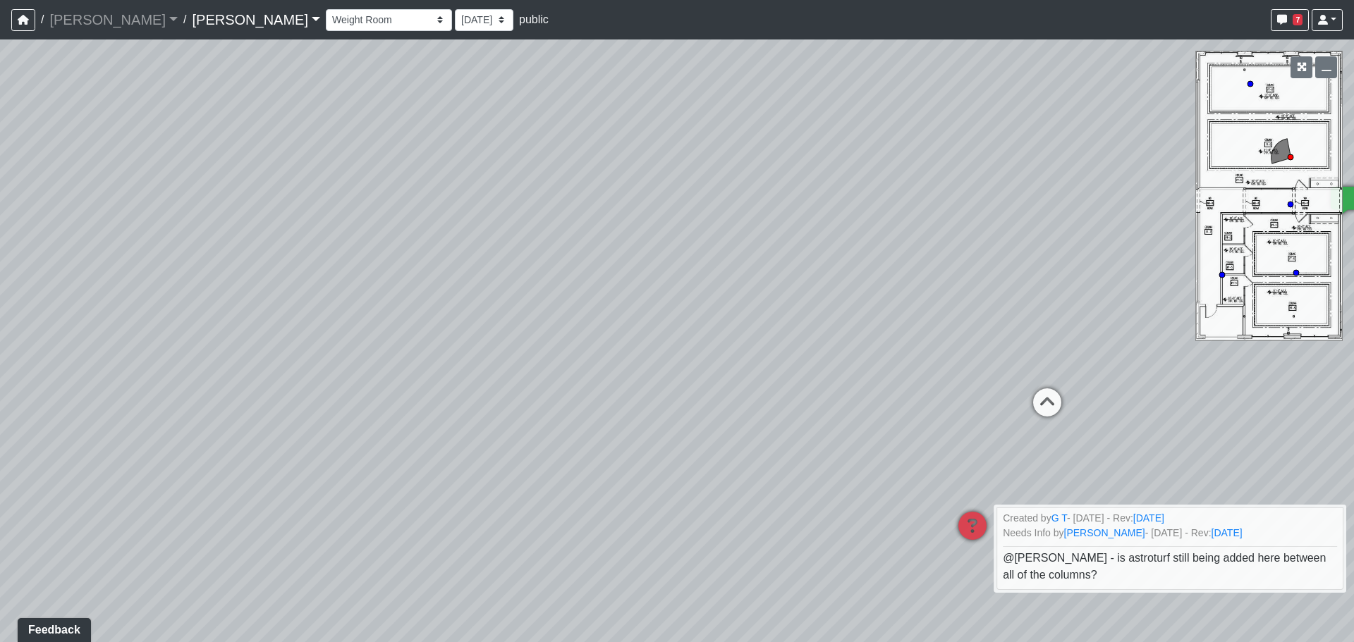
drag, startPoint x: 580, startPoint y: 310, endPoint x: 980, endPoint y: 302, distance: 400.6
click at [980, 302] on div "Loading... Office 1 Loading... Office 2 Loading... Plaza Entry Loading... Loung…" at bounding box center [677, 340] width 1354 height 603
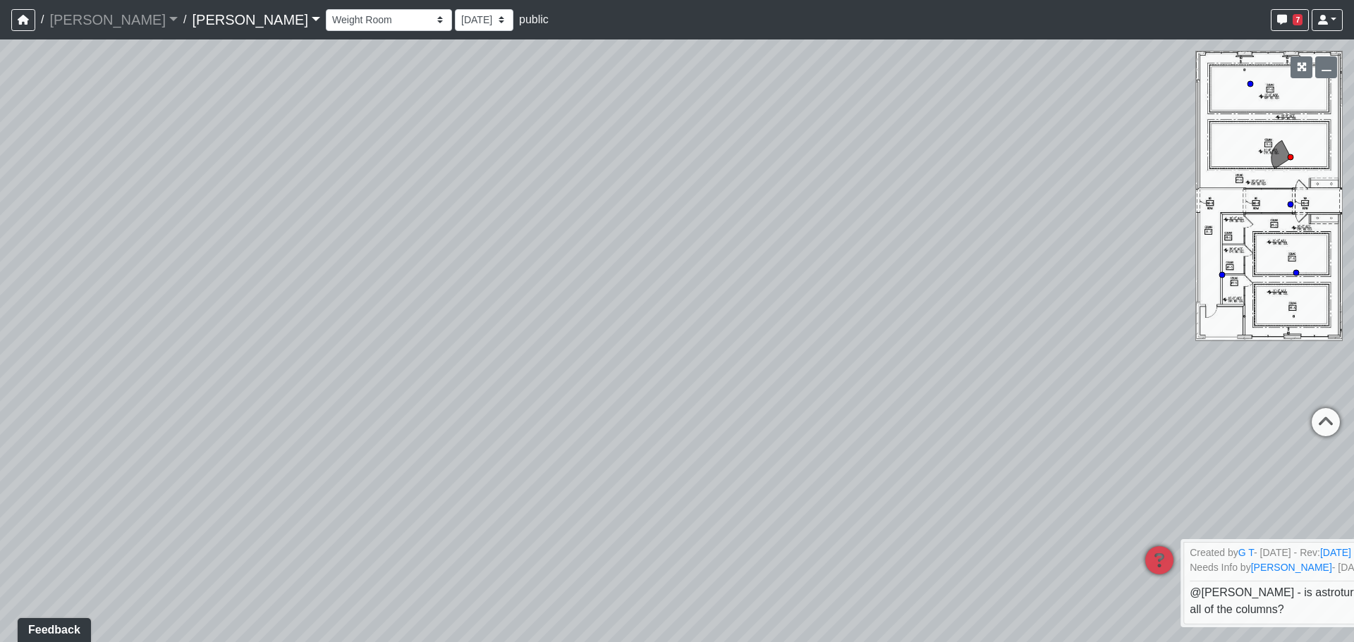
drag, startPoint x: 525, startPoint y: 404, endPoint x: 892, endPoint y: 352, distance: 370.4
click at [892, 352] on div "Loading... Office 1 Loading... Office 2 Loading... Plaza Entry Loading... Loung…" at bounding box center [677, 340] width 1354 height 603
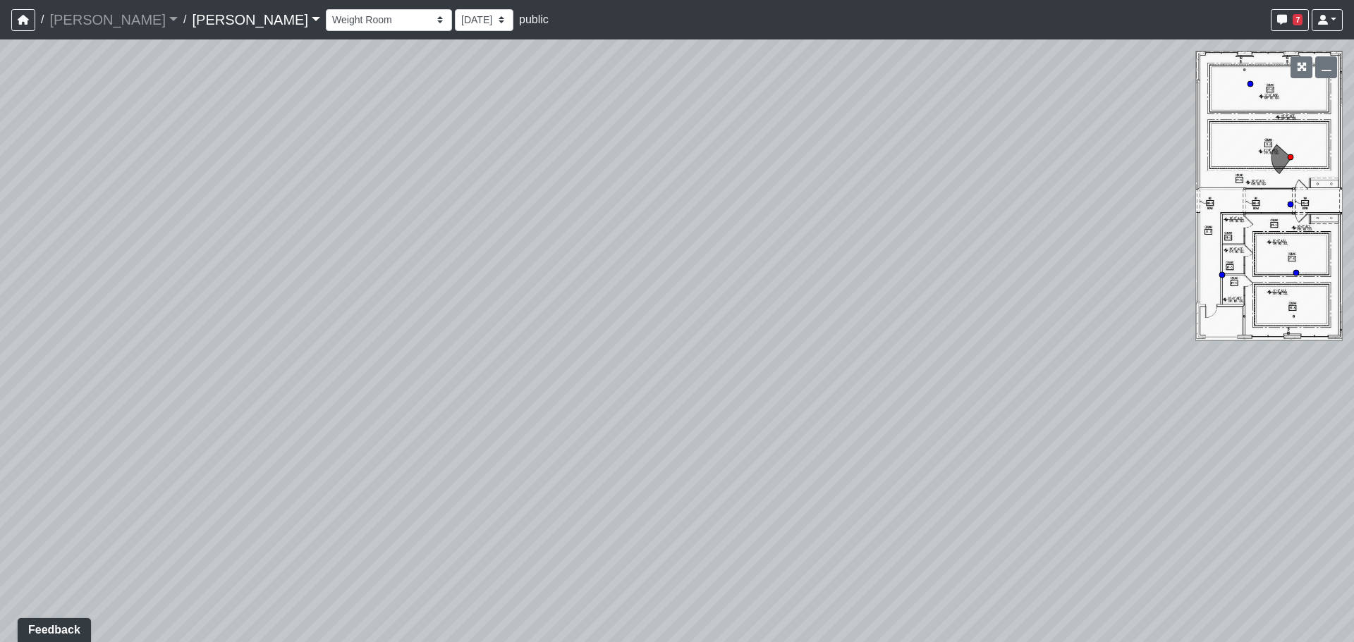
click at [718, 382] on div "Loading... Office 1 Loading... Office 2 Loading... Plaza Entry Loading... Loung…" at bounding box center [677, 340] width 1354 height 603
click at [635, 309] on div "Loading... Office 1 Loading... Office 2 Loading... Plaza Entry Loading... Loung…" at bounding box center [677, 340] width 1354 height 603
click at [1022, 271] on div "Loading... Office 1 Loading... Office 2 Loading... Plaza Entry Loading... Loung…" at bounding box center [677, 340] width 1354 height 603
drag, startPoint x: 868, startPoint y: 300, endPoint x: 575, endPoint y: 344, distance: 295.9
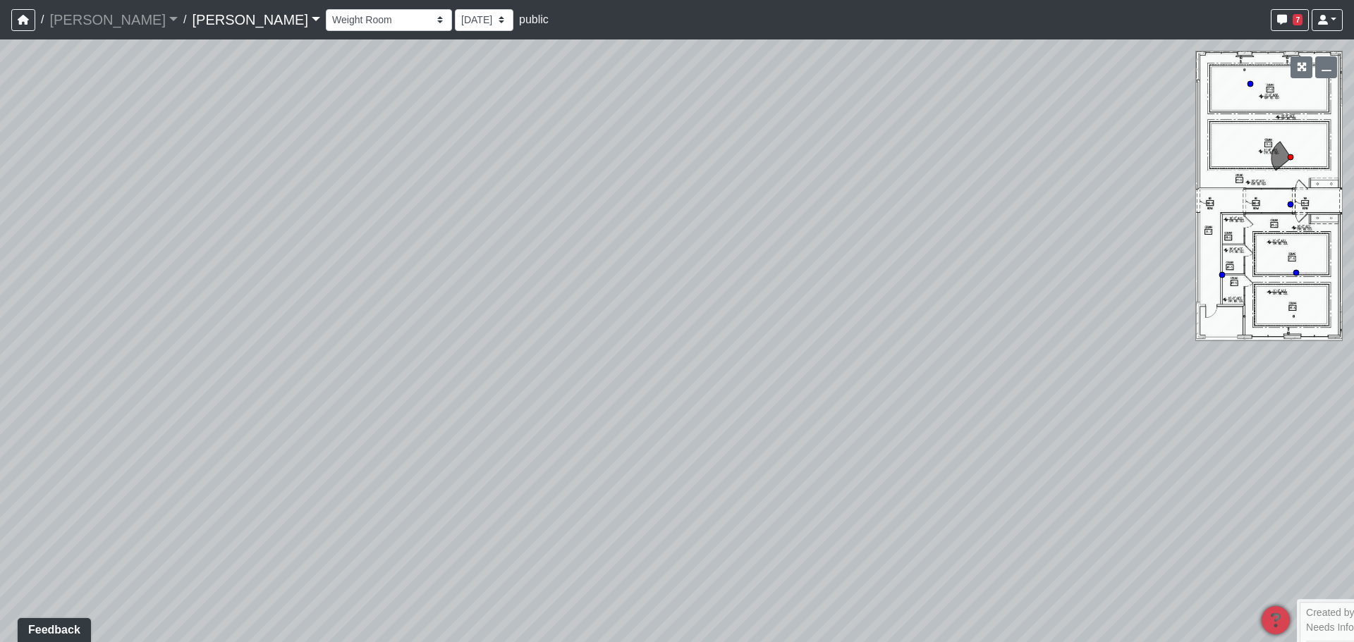
click at [575, 344] on div "Loading... Office 1 Loading... Office 2 Loading... Plaza Entry Loading... Loung…" at bounding box center [677, 340] width 1354 height 603
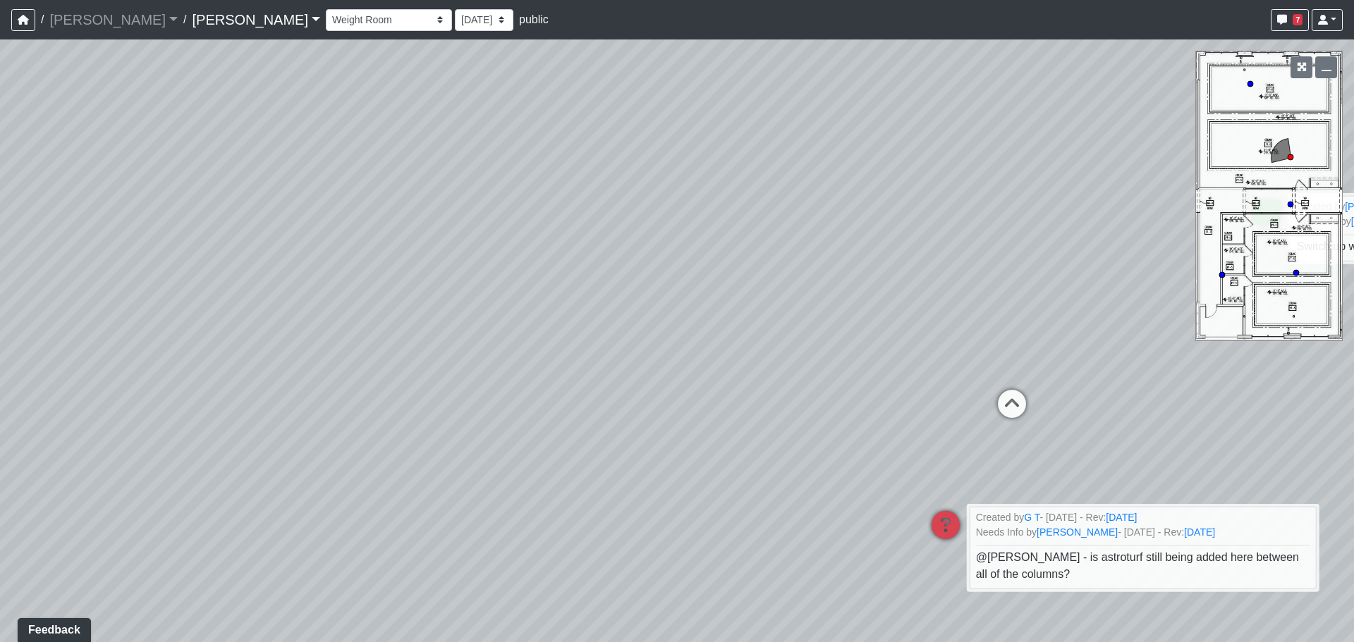
click at [832, 323] on div "Loading... Office 1 Loading... Office 2 Loading... Plaza Entry Loading... Loung…" at bounding box center [677, 340] width 1354 height 603
click at [1010, 408] on icon at bounding box center [1012, 411] width 42 height 42
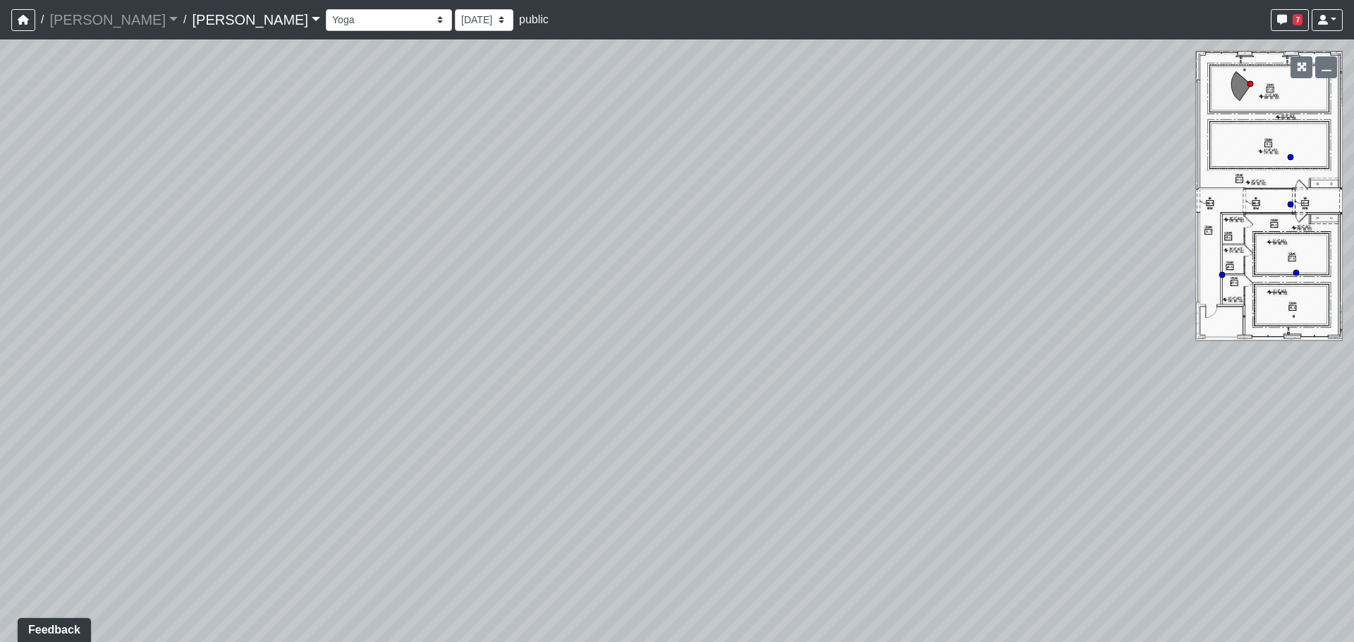
drag, startPoint x: 525, startPoint y: 330, endPoint x: 994, endPoint y: 340, distance: 469.0
click at [994, 340] on div "Loading... Office 1 Loading... Office 2 Loading... Plaza Entry Loading... Loung…" at bounding box center [677, 340] width 1354 height 603
drag, startPoint x: 550, startPoint y: 320, endPoint x: 1143, endPoint y: 369, distance: 595.1
click at [1144, 369] on div "Loading... Office 1 Loading... Office 2 Loading... Plaza Entry Loading... Loung…" at bounding box center [677, 340] width 1354 height 603
drag, startPoint x: 684, startPoint y: 334, endPoint x: 1037, endPoint y: 347, distance: 353.5
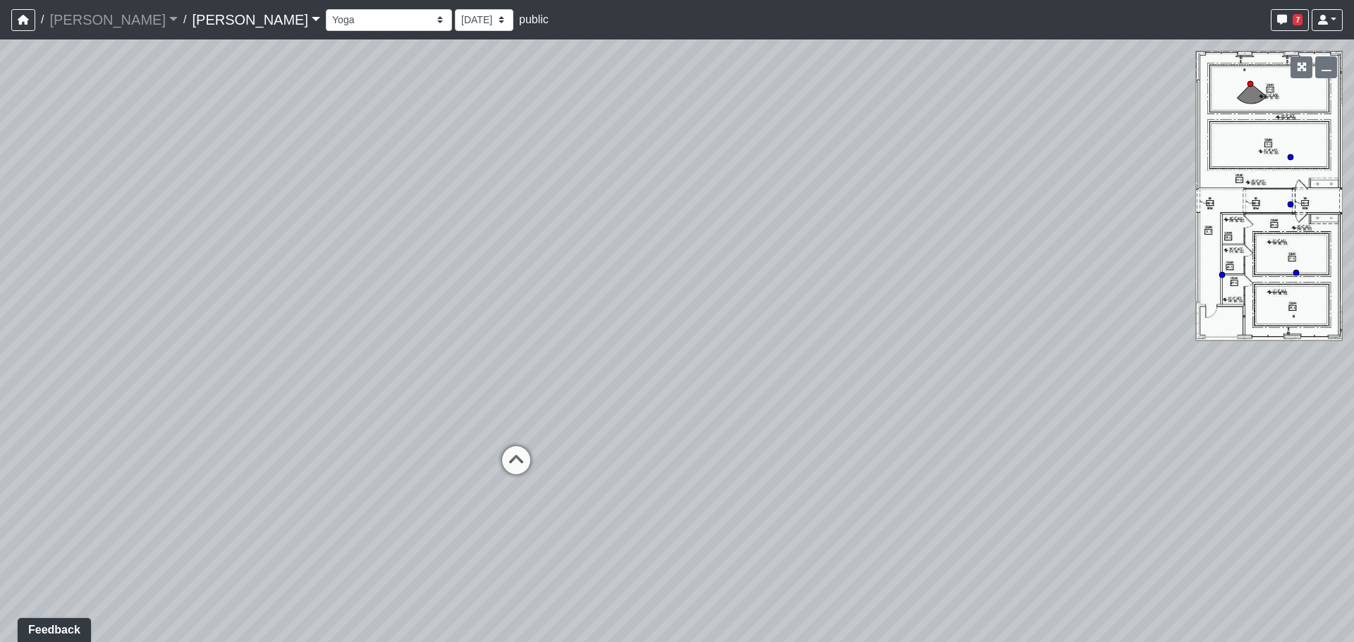
click at [1037, 347] on div "Loading... Office 1 Loading... Office 2 Loading... Plaza Entry Loading... Loung…" at bounding box center [677, 340] width 1354 height 603
drag, startPoint x: 821, startPoint y: 289, endPoint x: 1167, endPoint y: 164, distance: 368.3
click at [1167, 164] on div "Loading... Office 1 Loading... Office 2 Loading... Plaza Entry Loading... Loung…" at bounding box center [677, 340] width 1354 height 603
click at [955, 279] on div "Loading... Office 1 Loading... Office 2 Loading... Plaza Entry Loading... Loung…" at bounding box center [677, 340] width 1354 height 603
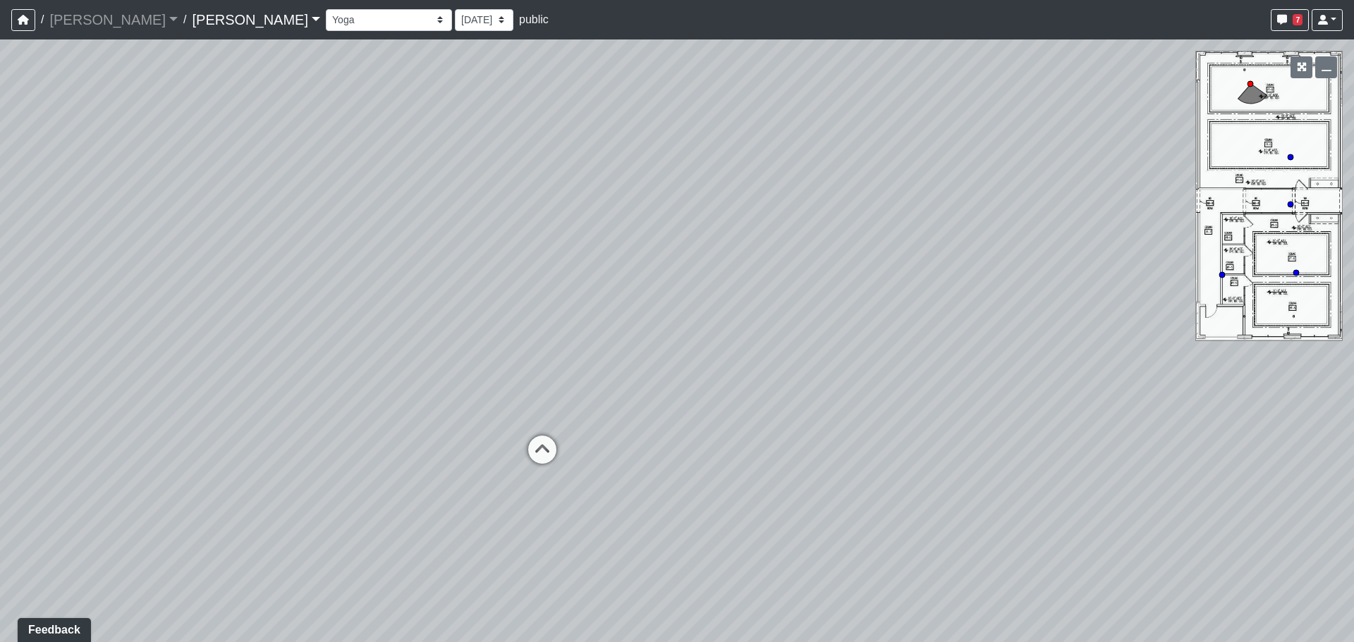
click at [781, 290] on div "Loading... Office 1 Loading... Office 2 Loading... Plaza Entry Loading... Loung…" at bounding box center [677, 340] width 1354 height 603
drag, startPoint x: 625, startPoint y: 264, endPoint x: 1199, endPoint y: 230, distance: 574.3
click at [1199, 230] on div "Loading... Office 1 Loading... Office 2 Loading... Plaza Entry Loading... Loung…" at bounding box center [677, 340] width 1354 height 603
drag, startPoint x: 986, startPoint y: 253, endPoint x: 1232, endPoint y: 262, distance: 246.2
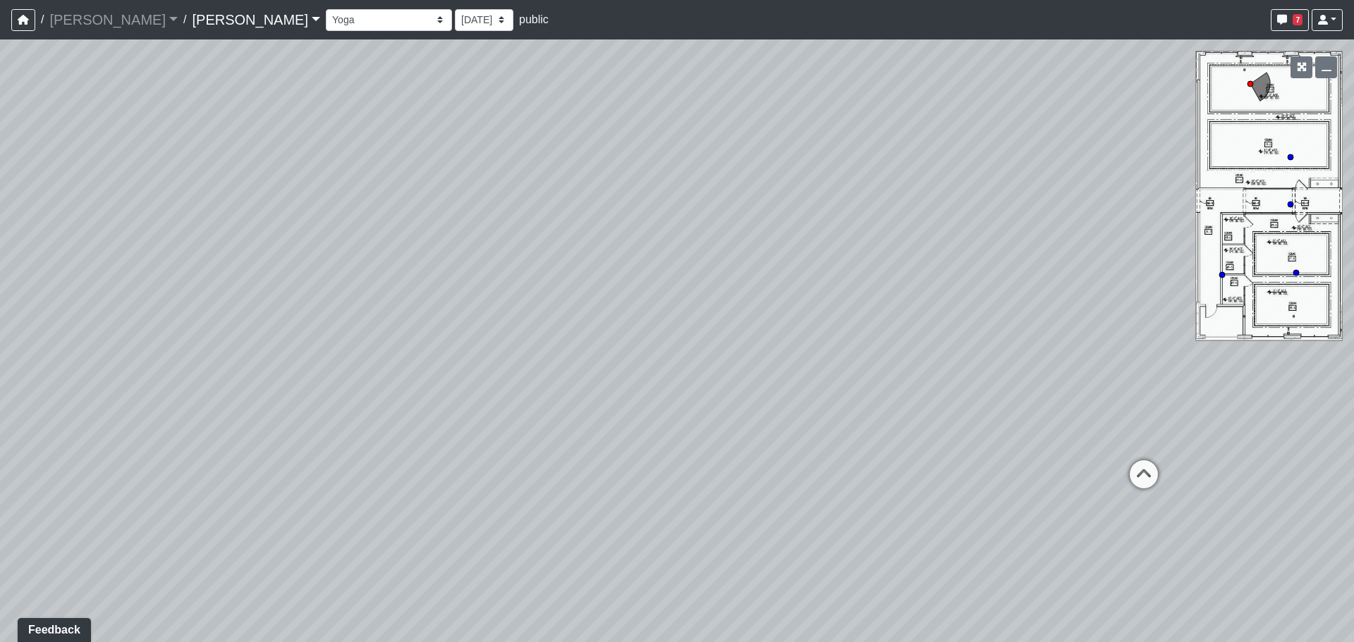
click at [1232, 262] on div "Loading... Office 1 Loading... Office 2 Loading... Plaza Entry Loading... Loung…" at bounding box center [677, 340] width 1354 height 603
drag, startPoint x: 1077, startPoint y: 233, endPoint x: 1242, endPoint y: 161, distance: 180.0
click at [1242, 161] on div "Loading... Office 1 Loading... Office 2 Loading... Plaza Entry Loading... Loung…" at bounding box center [677, 340] width 1354 height 603
drag, startPoint x: 546, startPoint y: 262, endPoint x: 685, endPoint y: 336, distance: 157.1
click at [307, 322] on div "Loading... Office 1 Loading... Office 2 Loading... Plaza Entry Loading... Loung…" at bounding box center [677, 340] width 1354 height 603
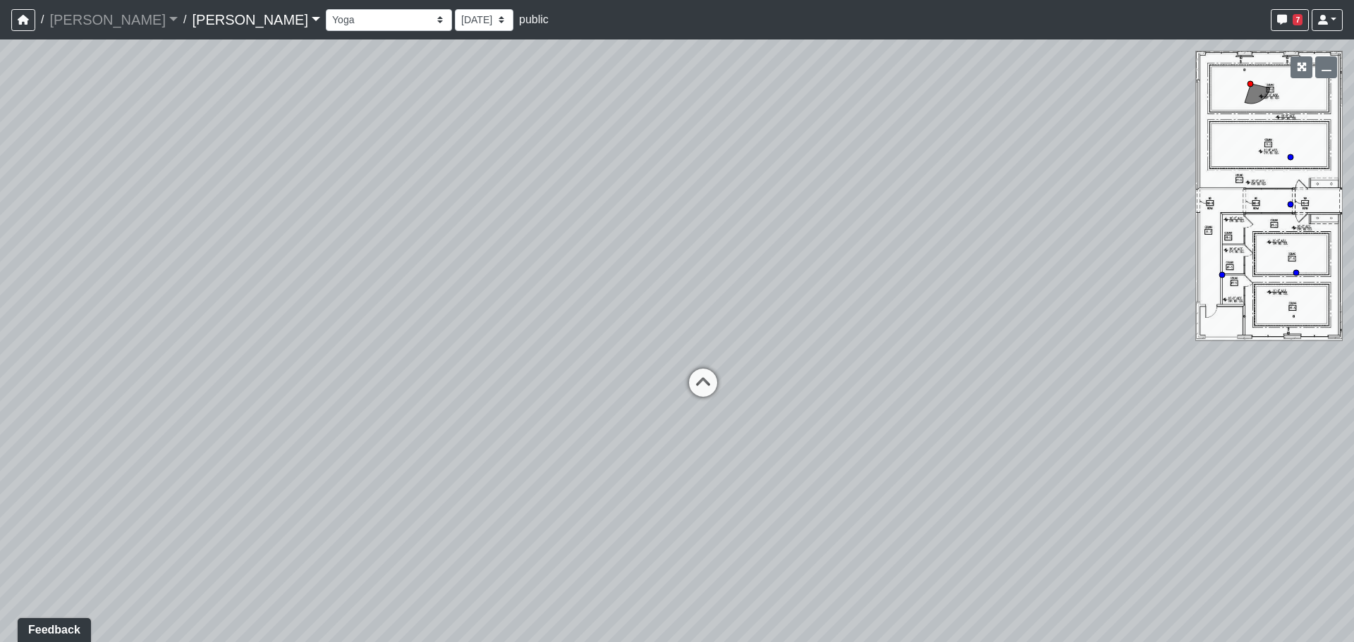
drag, startPoint x: 900, startPoint y: 335, endPoint x: 370, endPoint y: 362, distance: 530.2
click at [370, 362] on div "Loading... Office 1 Loading... Office 2 Loading... Plaza Entry Loading... Loung…" at bounding box center [677, 340] width 1354 height 603
click at [685, 388] on icon at bounding box center [685, 390] width 42 height 42
drag, startPoint x: 599, startPoint y: 341, endPoint x: 594, endPoint y: 329, distance: 13.2
click at [440, 339] on div "Loading... Office 1 Loading... Office 2 Loading... Plaza Entry Loading... Loung…" at bounding box center [677, 340] width 1354 height 603
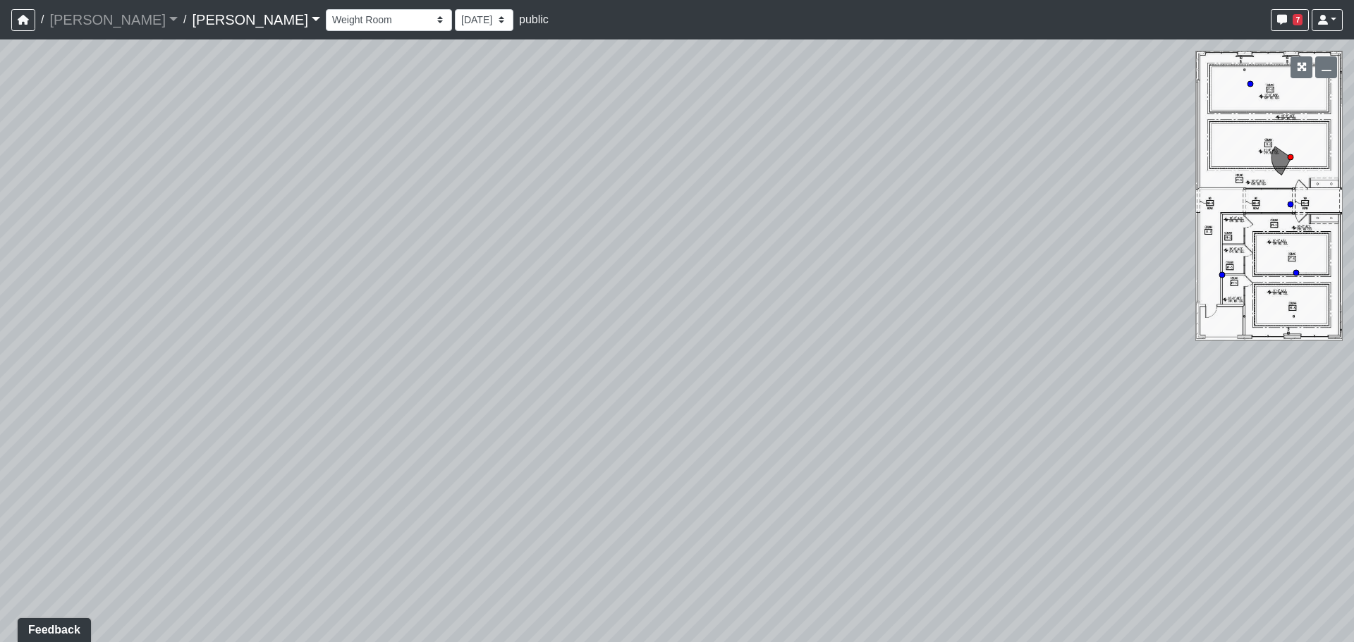
drag, startPoint x: 810, startPoint y: 327, endPoint x: 329, endPoint y: 329, distance: 480.9
click at [271, 326] on div "Loading... Office 1 Loading... Office 2 Loading... Plaza Entry Loading... Loung…" at bounding box center [677, 340] width 1354 height 603
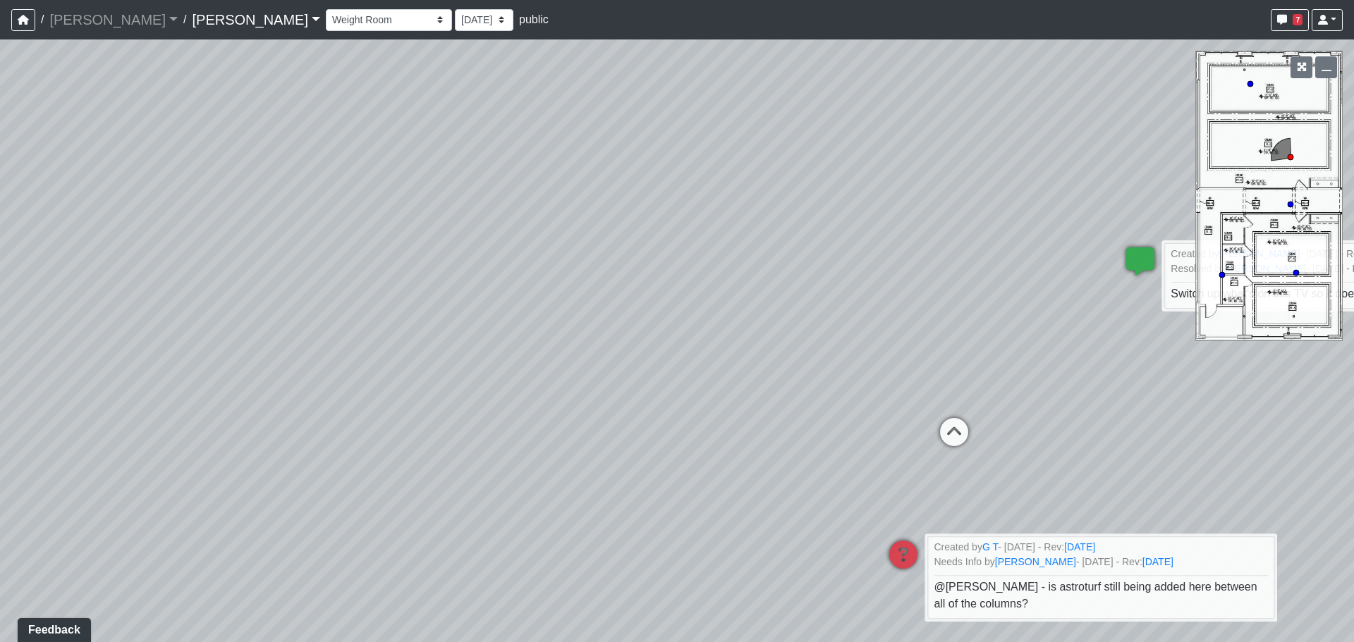
drag, startPoint x: 940, startPoint y: 322, endPoint x: 757, endPoint y: 356, distance: 186.6
click at [340, 367] on div "Loading... Office 1 Loading... Office 2 Loading... Plaza Entry Loading... Loung…" at bounding box center [677, 340] width 1354 height 603
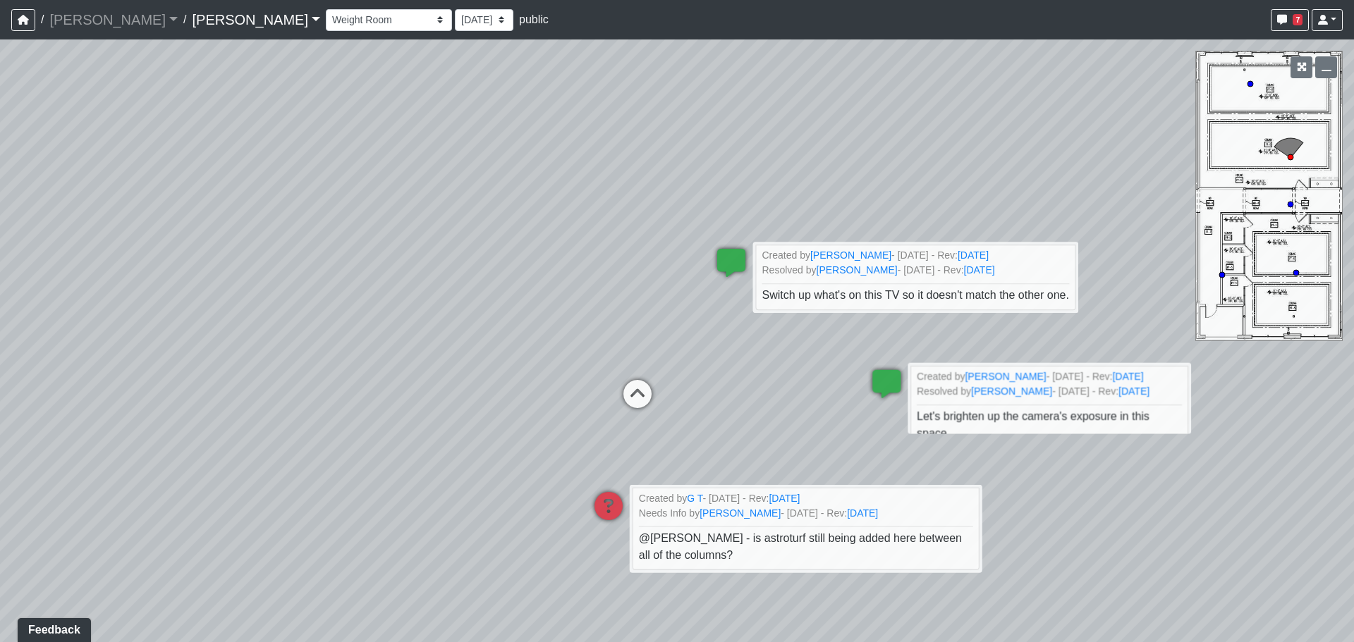
drag, startPoint x: 683, startPoint y: 354, endPoint x: 352, endPoint y: 336, distance: 331.2
click at [352, 336] on div "Loading... Office 1 Loading... Office 2 Loading... Plaza Entry Loading... Loung…" at bounding box center [677, 340] width 1354 height 603
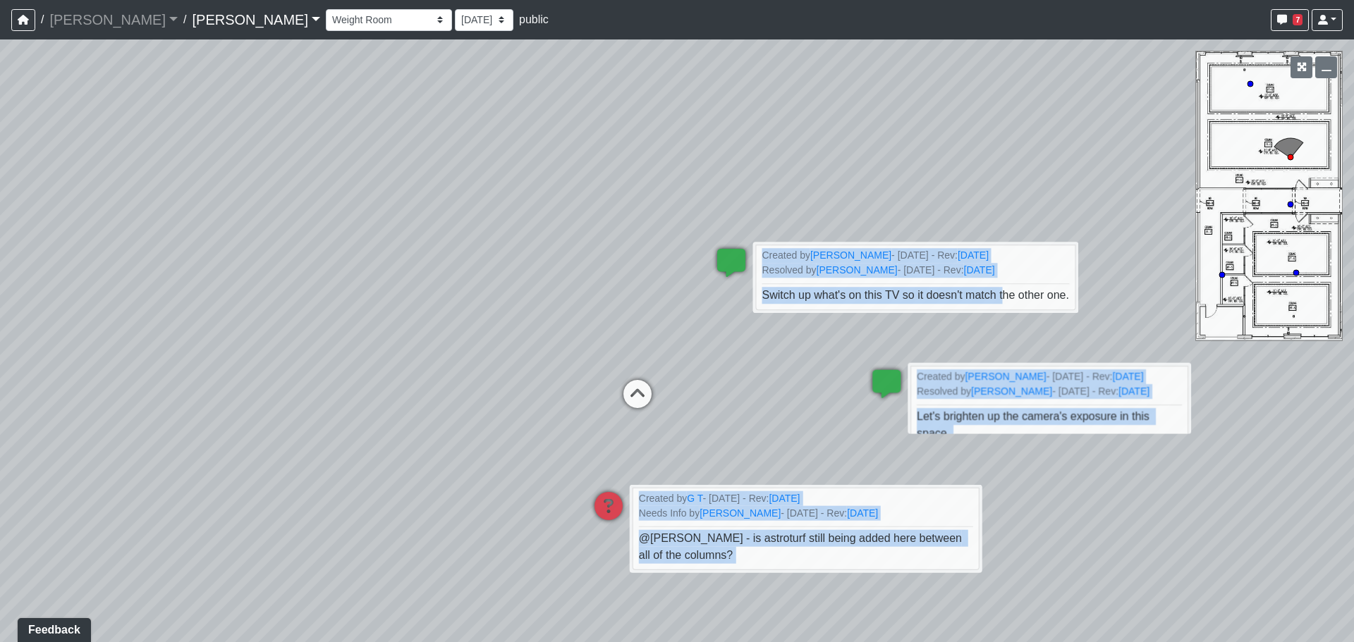
drag, startPoint x: 765, startPoint y: 314, endPoint x: 415, endPoint y: 302, distance: 350.6
click at [415, 302] on div "Loading... Office 1 Loading... Office 2 Loading... Plaza Entry Loading... Loung…" at bounding box center [677, 340] width 1354 height 603
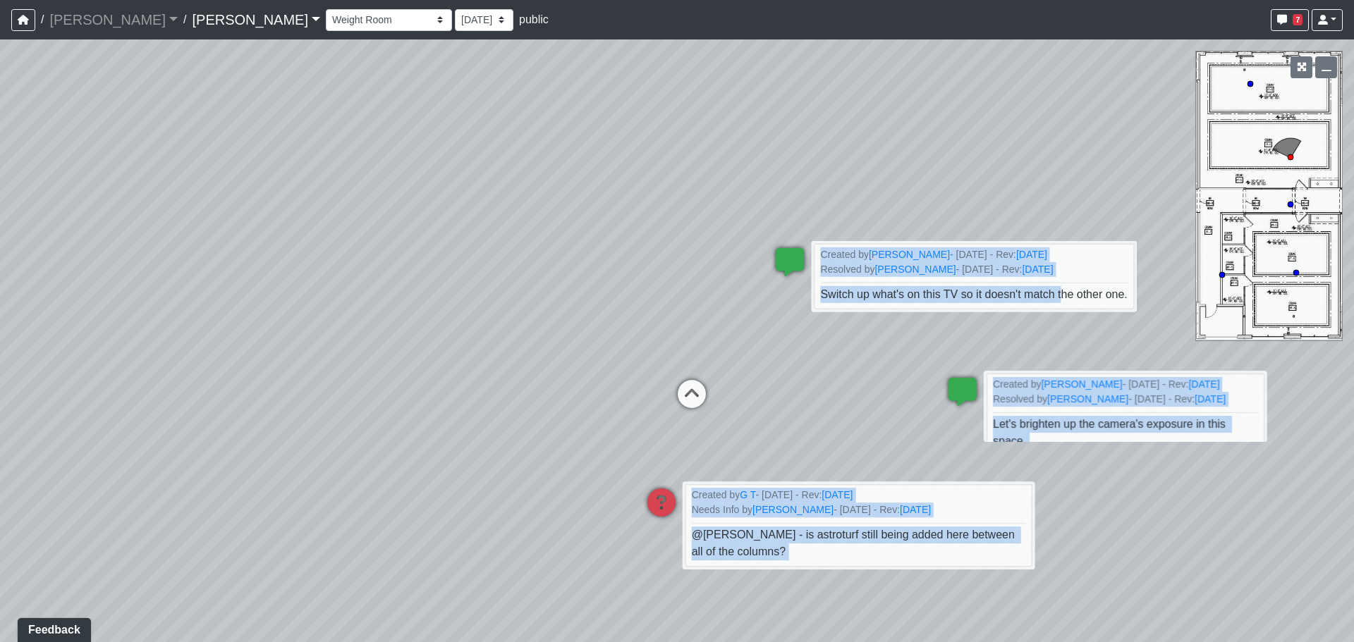
drag, startPoint x: 504, startPoint y: 269, endPoint x: 1046, endPoint y: 283, distance: 542.4
click at [1111, 267] on div "Loading... Office 1 Loading... Office 2 Loading... Plaza Entry Loading... Loung…" at bounding box center [677, 340] width 1354 height 603
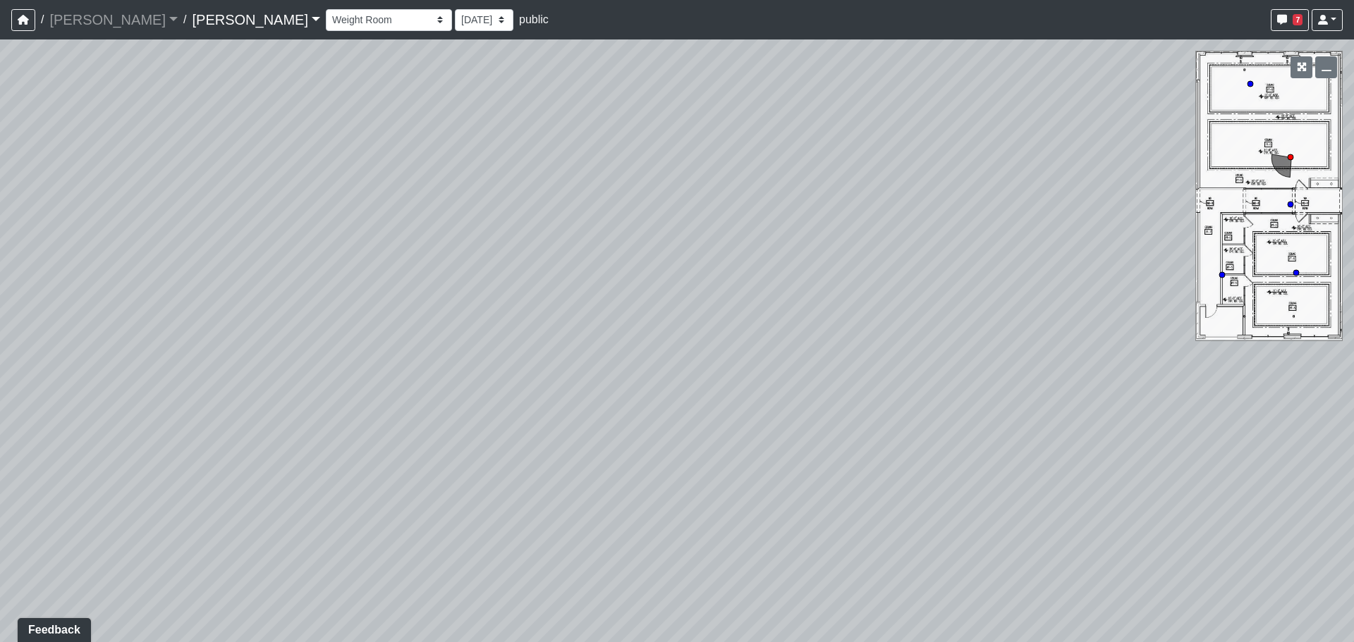
drag, startPoint x: 634, startPoint y: 307, endPoint x: 1068, endPoint y: 309, distance: 434.4
click at [1068, 309] on div "Loading... Office 1 Loading... Office 2 Loading... Plaza Entry Loading... Loung…" at bounding box center [677, 340] width 1354 height 603
drag, startPoint x: 802, startPoint y: 341, endPoint x: 361, endPoint y: 293, distance: 444.0
click at [348, 296] on div "Loading... Office 1 Loading... Office 2 Loading... Plaza Entry Loading... Loung…" at bounding box center [677, 340] width 1354 height 603
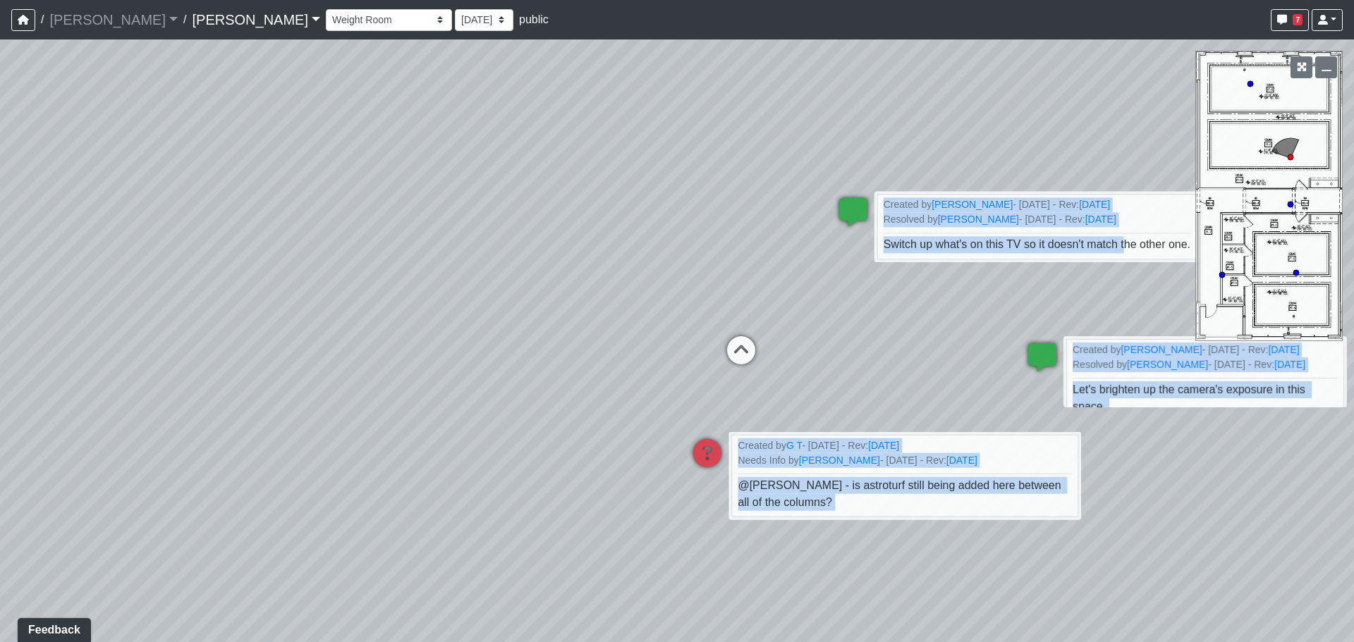
drag, startPoint x: 329, startPoint y: 302, endPoint x: 322, endPoint y: 306, distance: 8.2
click at [319, 307] on div "Loading... Office 1 Loading... Office 2 Loading... Plaza Entry Loading... Loung…" at bounding box center [677, 340] width 1354 height 603
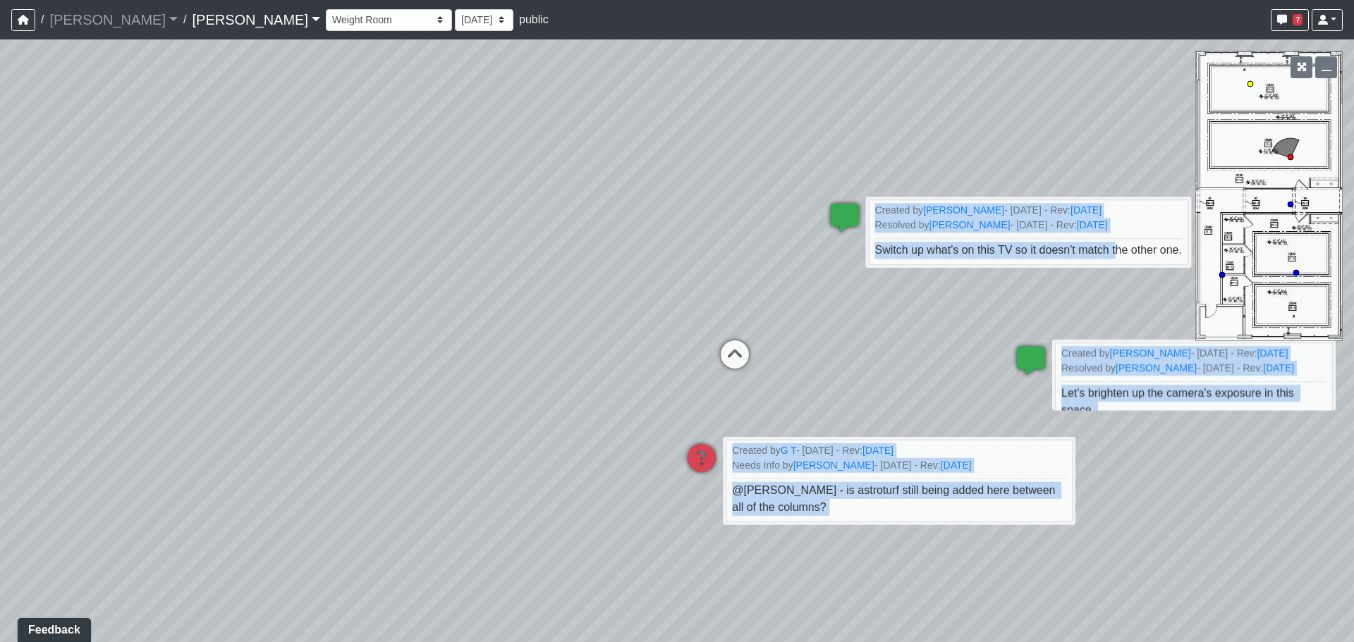
click at [731, 355] on icon at bounding box center [735, 362] width 42 height 42
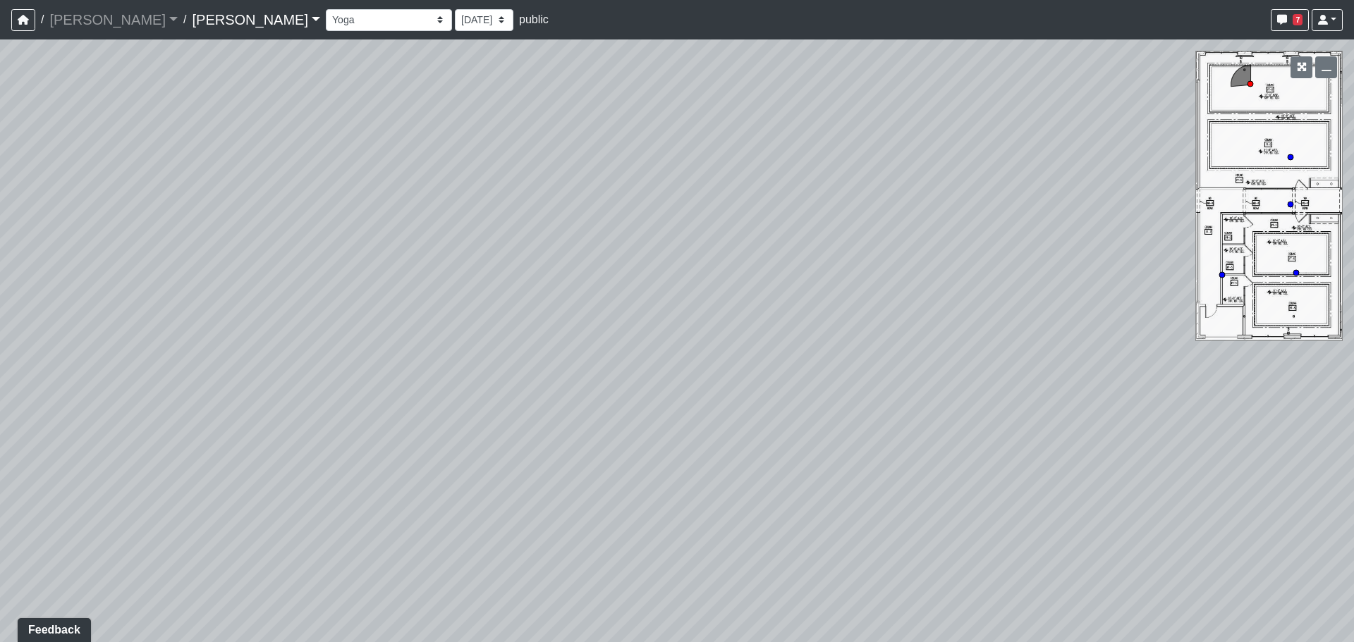
drag, startPoint x: 580, startPoint y: 325, endPoint x: 753, endPoint y: 328, distance: 173.5
click at [753, 328] on div "Loading... Office 1 Loading... Office 2 Loading... Plaza Entry Loading... Loung…" at bounding box center [677, 340] width 1354 height 603
drag, startPoint x: 470, startPoint y: 313, endPoint x: 886, endPoint y: 365, distance: 419.2
click at [1079, 355] on div "Loading... Office 1 Loading... Office 2 Loading... Plaza Entry Loading... Loung…" at bounding box center [677, 340] width 1354 height 603
drag, startPoint x: 962, startPoint y: 354, endPoint x: 1029, endPoint y: 356, distance: 67.7
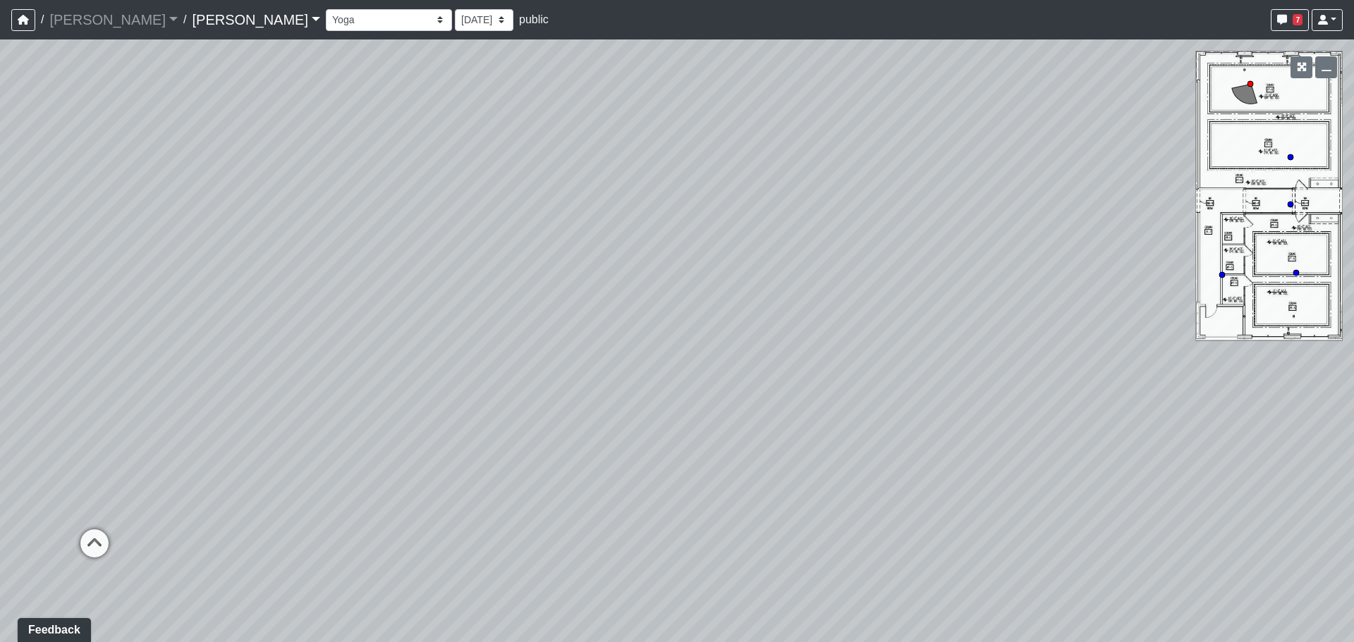
click at [1029, 356] on div "Loading... Office 1 Loading... Office 2 Loading... Plaza Entry Loading... Loung…" at bounding box center [677, 340] width 1354 height 603
click at [915, 348] on div "Loading... Office 1 Loading... Office 2 Loading... Plaza Entry Loading... Loung…" at bounding box center [677, 340] width 1354 height 603
click at [1290, 159] on circle at bounding box center [1291, 157] width 6 height 6
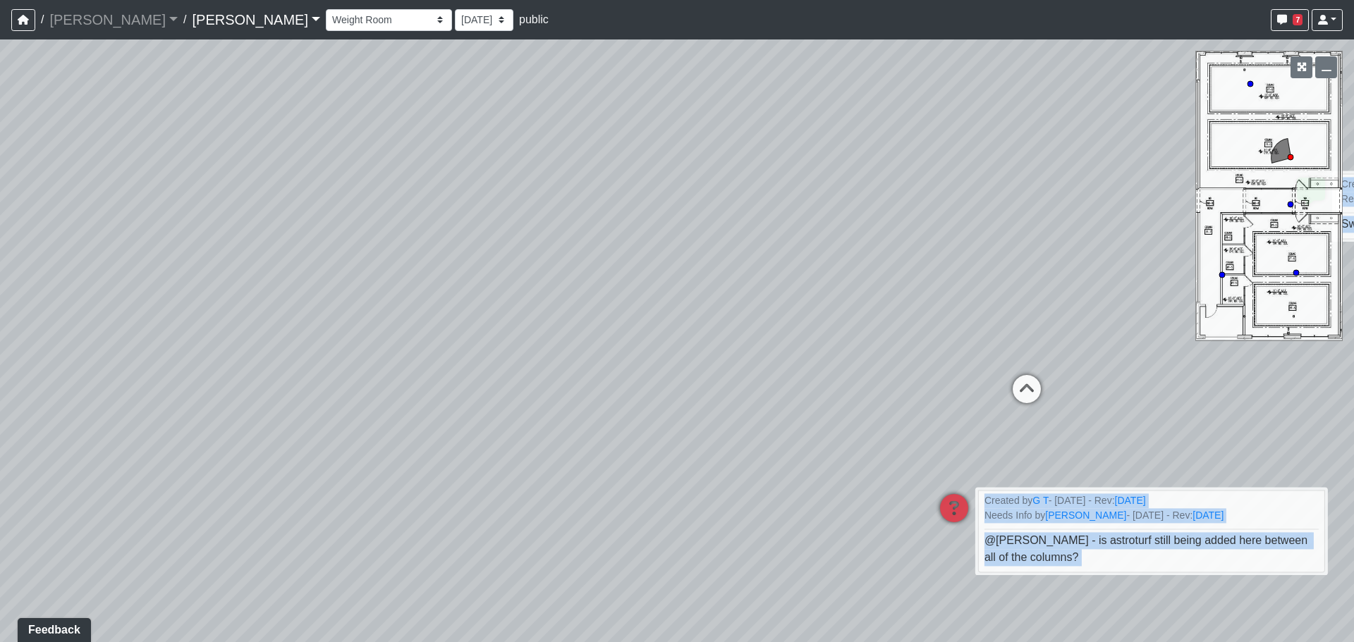
drag, startPoint x: 701, startPoint y: 360, endPoint x: 762, endPoint y: 341, distance: 64.2
click at [1287, 306] on div "Loading... Office 1 Loading... Office 2 Loading... Plaza Entry Loading... Loung…" at bounding box center [677, 340] width 1354 height 603
click at [1226, 275] on icon at bounding box center [1221, 274] width 7 height 7
select select "sYWVJSwze9ARMfrTAvUnxf"
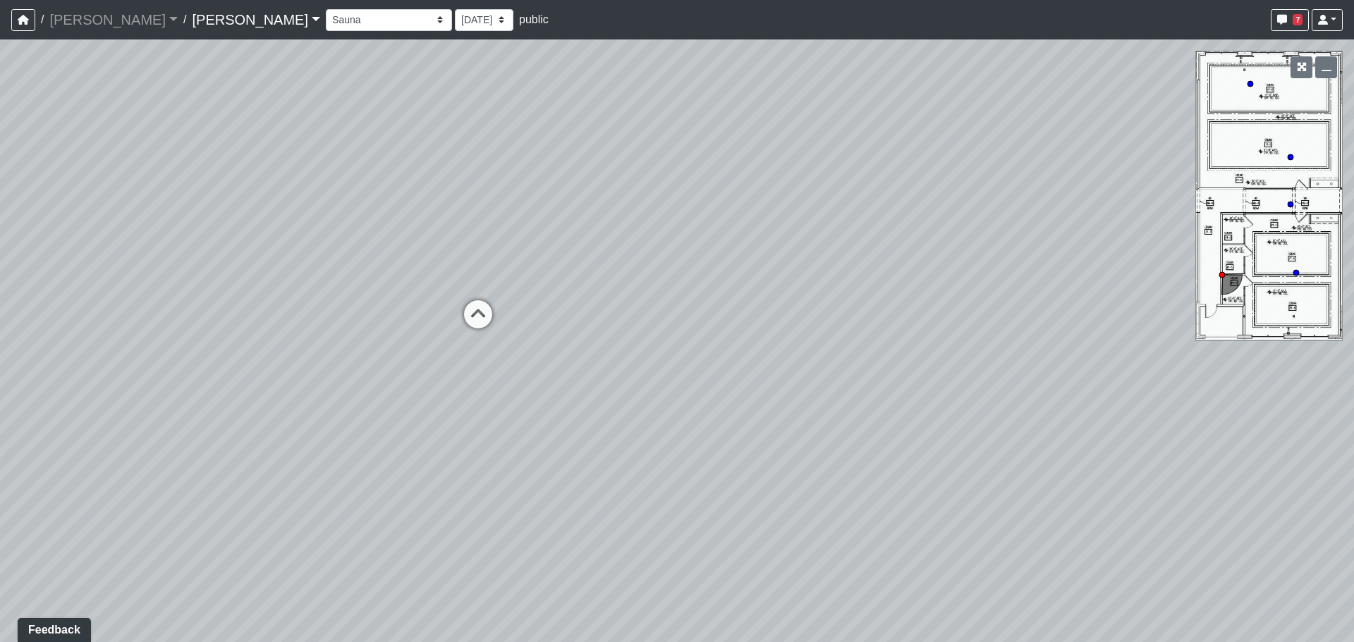
drag, startPoint x: 807, startPoint y: 283, endPoint x: 308, endPoint y: 269, distance: 498.7
click at [308, 269] on div "Loading... Office 1 Loading... Office 2 Loading... Plaza Entry Loading... Loung…" at bounding box center [677, 340] width 1354 height 603
drag, startPoint x: 644, startPoint y: 326, endPoint x: 404, endPoint y: 338, distance: 240.8
click at [327, 341] on div "Loading... Office 1 Loading... Office 2 Loading... Plaza Entry Loading... Loung…" at bounding box center [677, 340] width 1354 height 603
drag, startPoint x: 782, startPoint y: 334, endPoint x: 331, endPoint y: 333, distance: 451.3
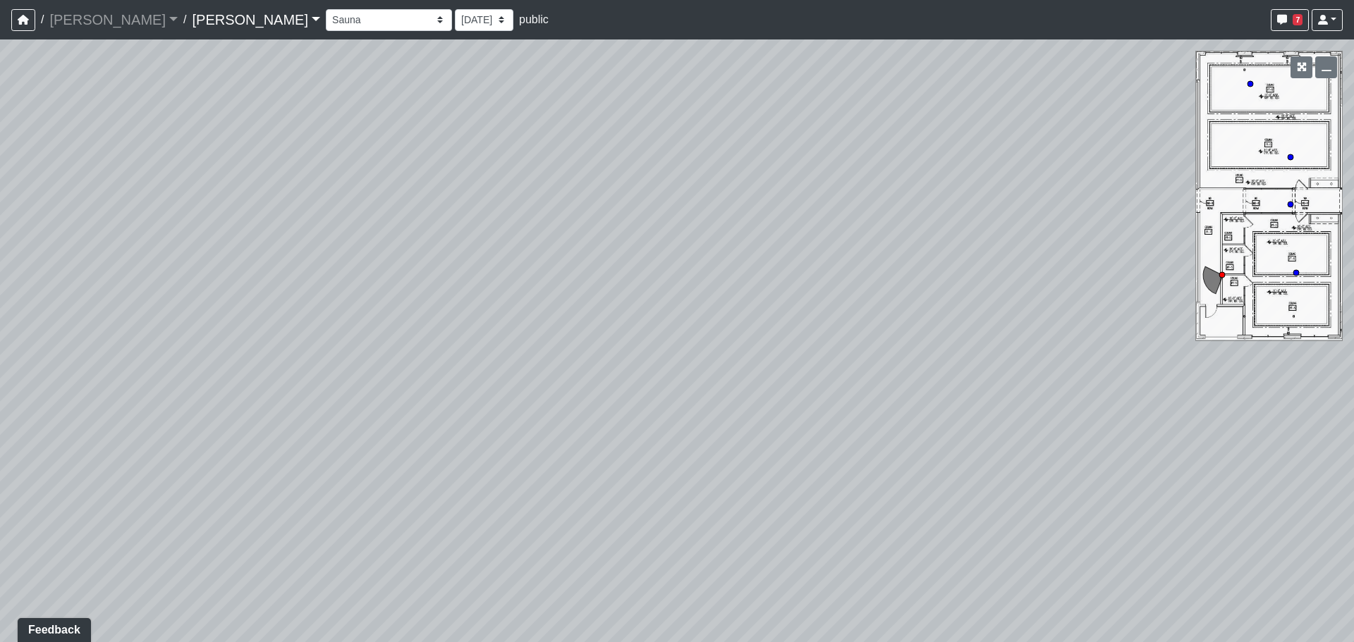
click at [331, 333] on div "Loading... Office 1 Loading... Office 2 Loading... Plaza Entry Loading... Loung…" at bounding box center [677, 340] width 1354 height 603
drag, startPoint x: 855, startPoint y: 331, endPoint x: 266, endPoint y: 314, distance: 589.7
click at [266, 314] on div "Loading... Office 1 Loading... Office 2 Loading... Plaza Entry Loading... Loung…" at bounding box center [677, 340] width 1354 height 603
drag, startPoint x: 752, startPoint y: 345, endPoint x: 685, endPoint y: 405, distance: 89.9
click at [615, 429] on div "Loading... Office 1 Loading... Office 2 Loading... Plaza Entry Loading... Loung…" at bounding box center [677, 340] width 1354 height 603
